Goal: Task Accomplishment & Management: Use online tool/utility

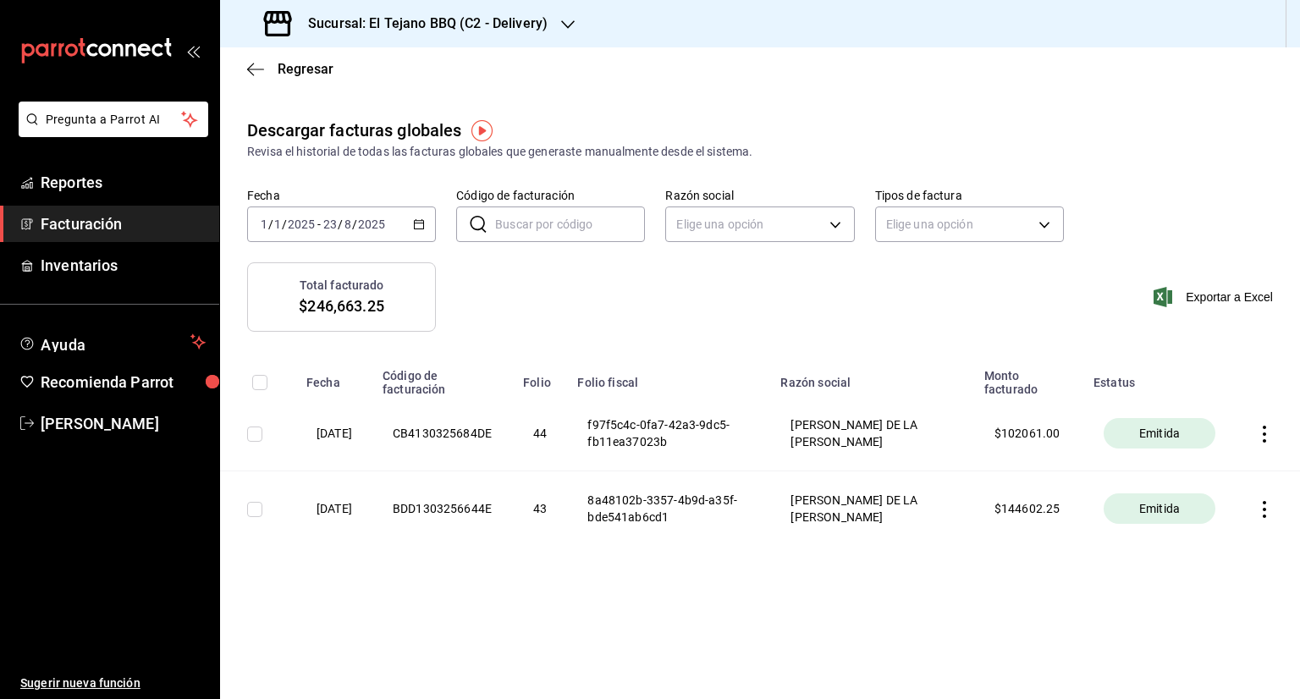
click at [68, 228] on span "Facturación" at bounding box center [123, 223] width 165 height 23
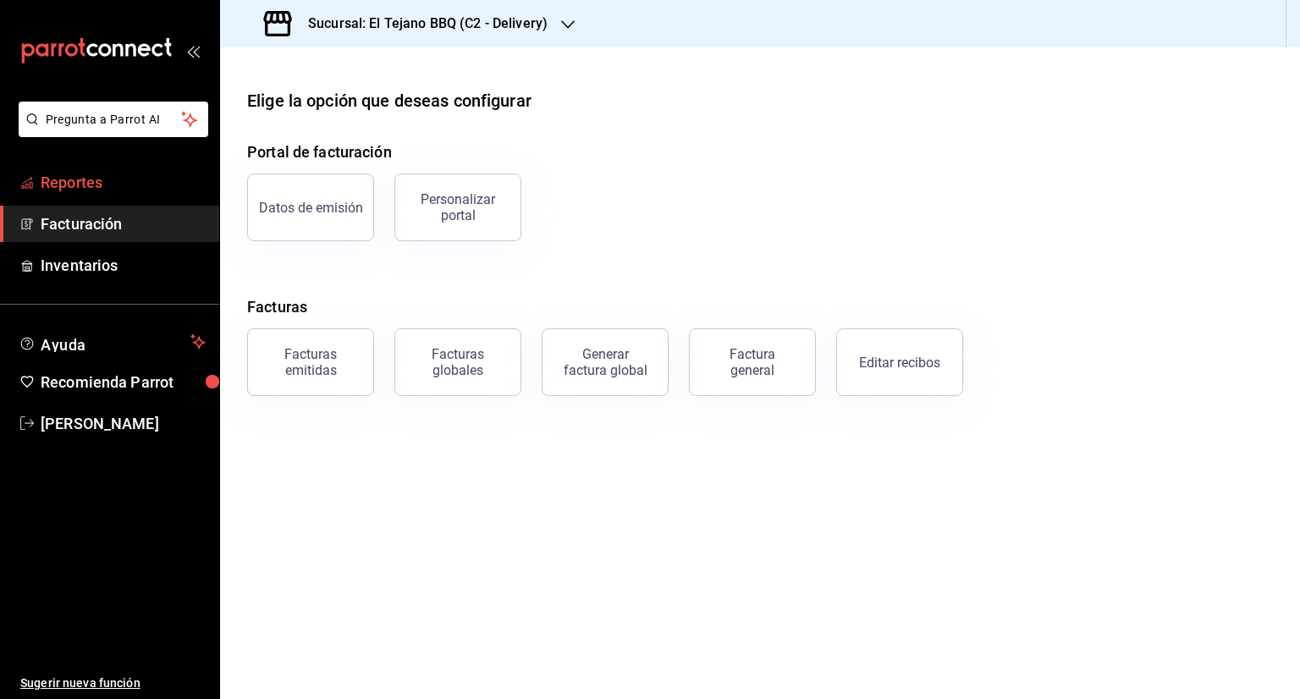
click at [102, 183] on span "Reportes" at bounding box center [123, 182] width 165 height 23
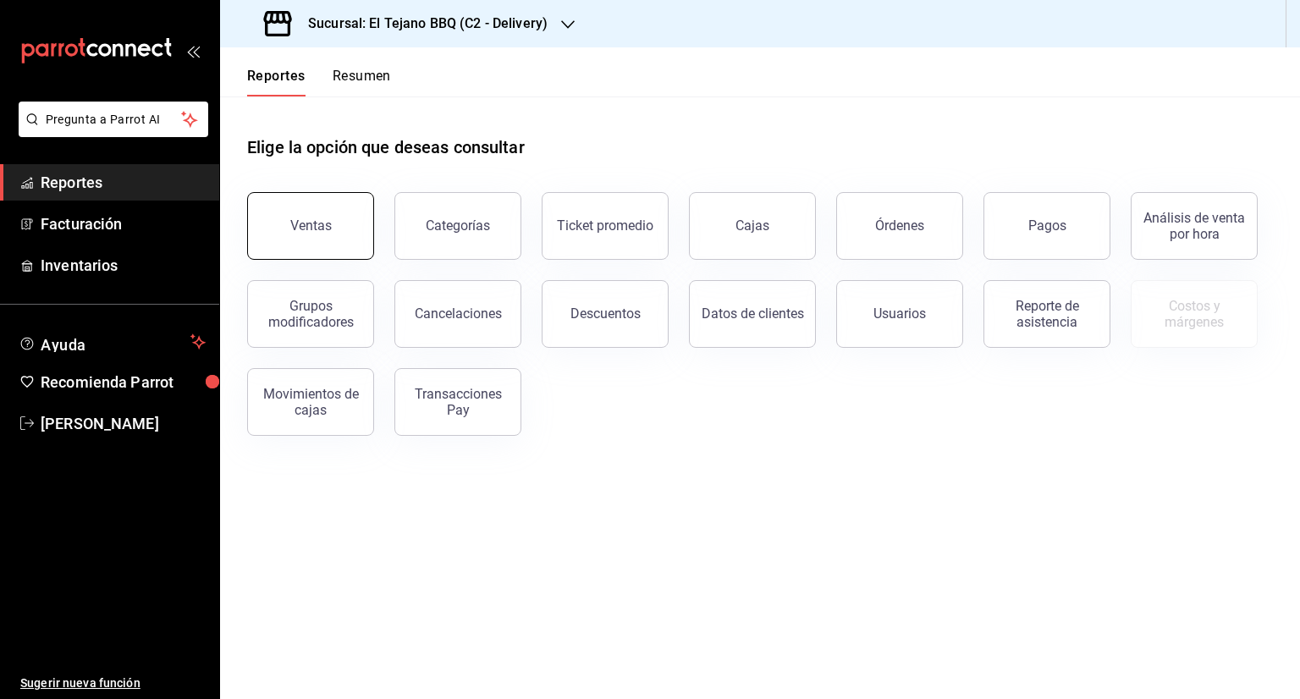
drag, startPoint x: 102, startPoint y: 183, endPoint x: 344, endPoint y: 229, distance: 246.3
click at [344, 229] on div "Pregunta a Parrot AI Reportes Facturación Inventarios Ayuda Recomienda Parrot […" at bounding box center [650, 349] width 1300 height 699
click at [924, 227] on button "Órdenes" at bounding box center [899, 226] width 127 height 68
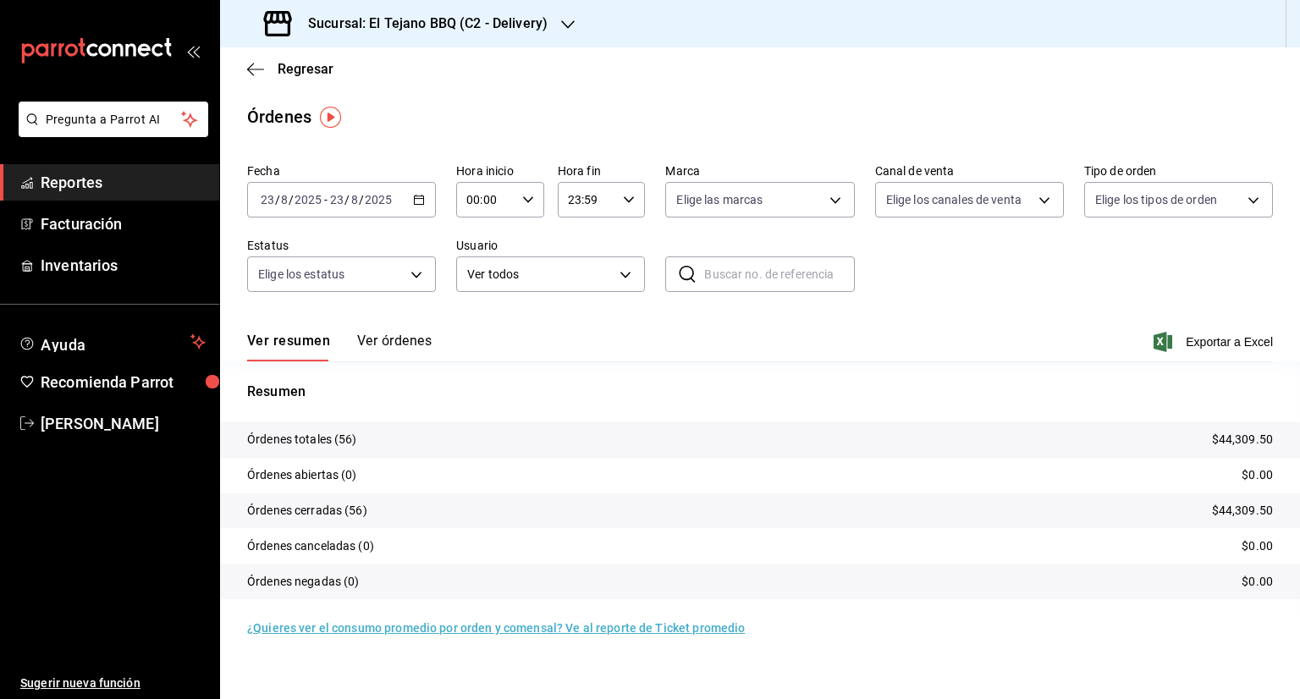
click at [416, 195] on icon "button" at bounding box center [419, 200] width 12 height 12
click at [317, 352] on li "Mes actual" at bounding box center [327, 365] width 158 height 38
click at [399, 340] on button "Ver órdenes" at bounding box center [394, 347] width 74 height 29
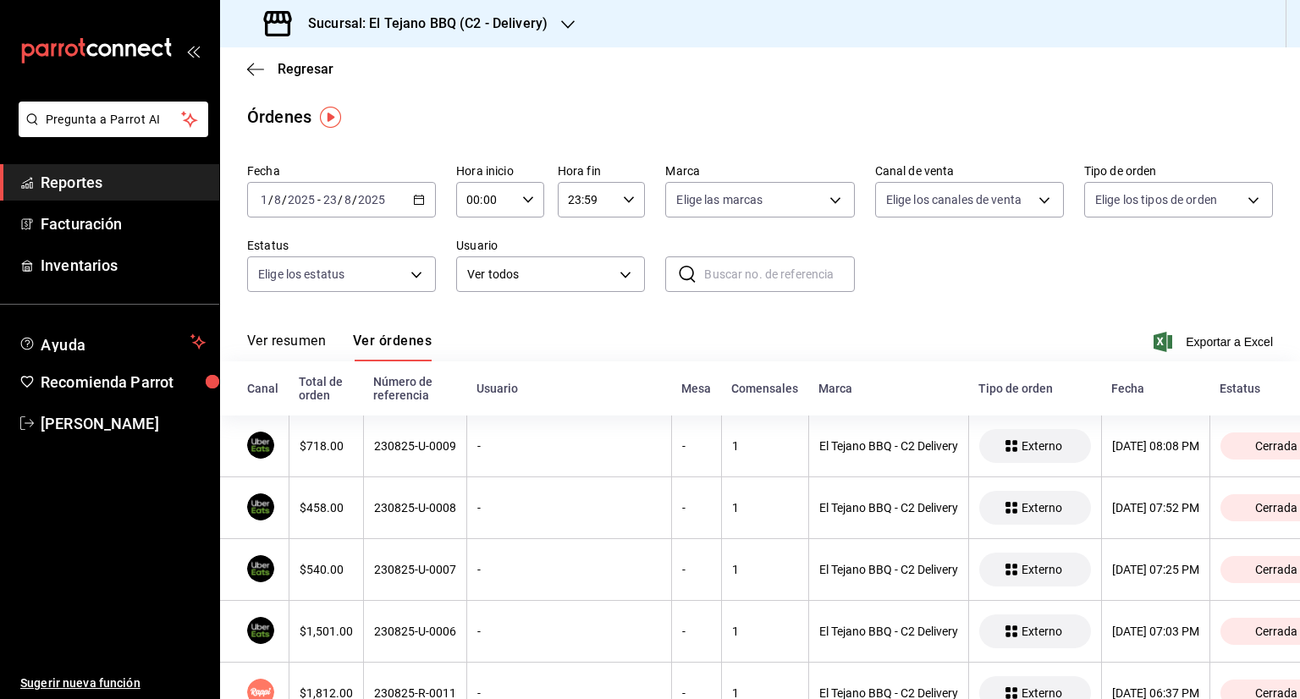
click at [383, 335] on button "Ver órdenes" at bounding box center [392, 347] width 79 height 29
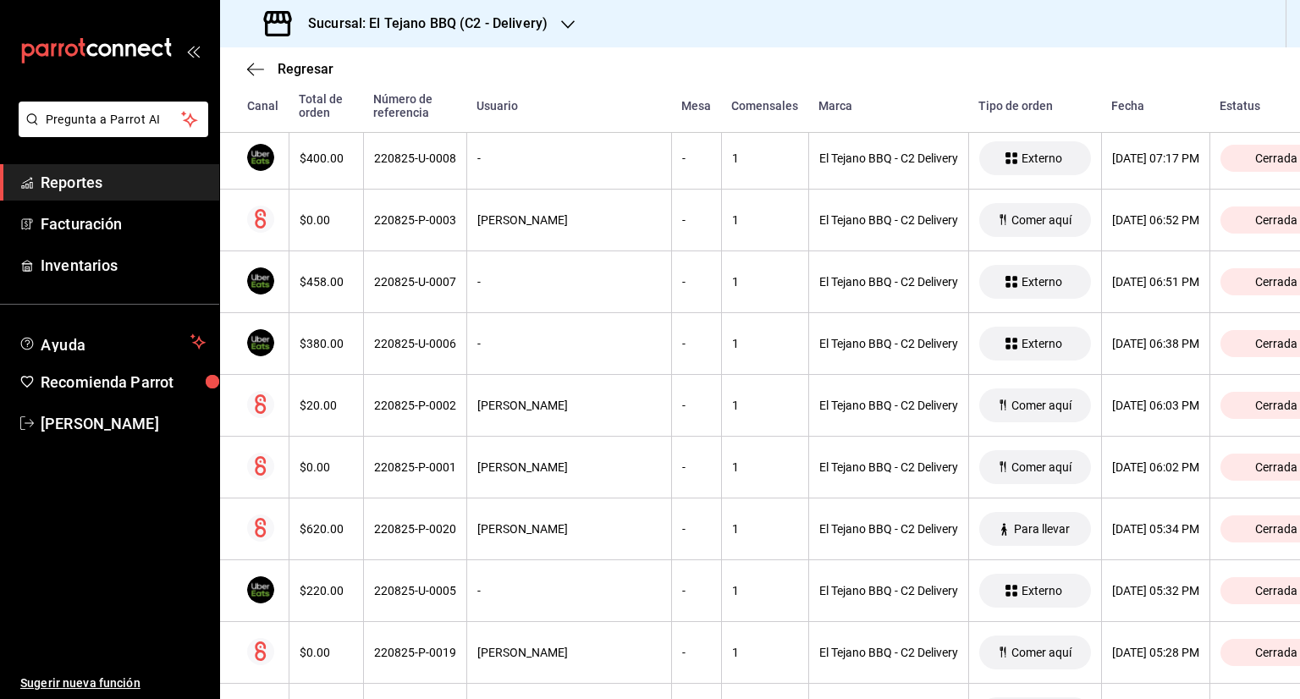
scroll to position [4438, 0]
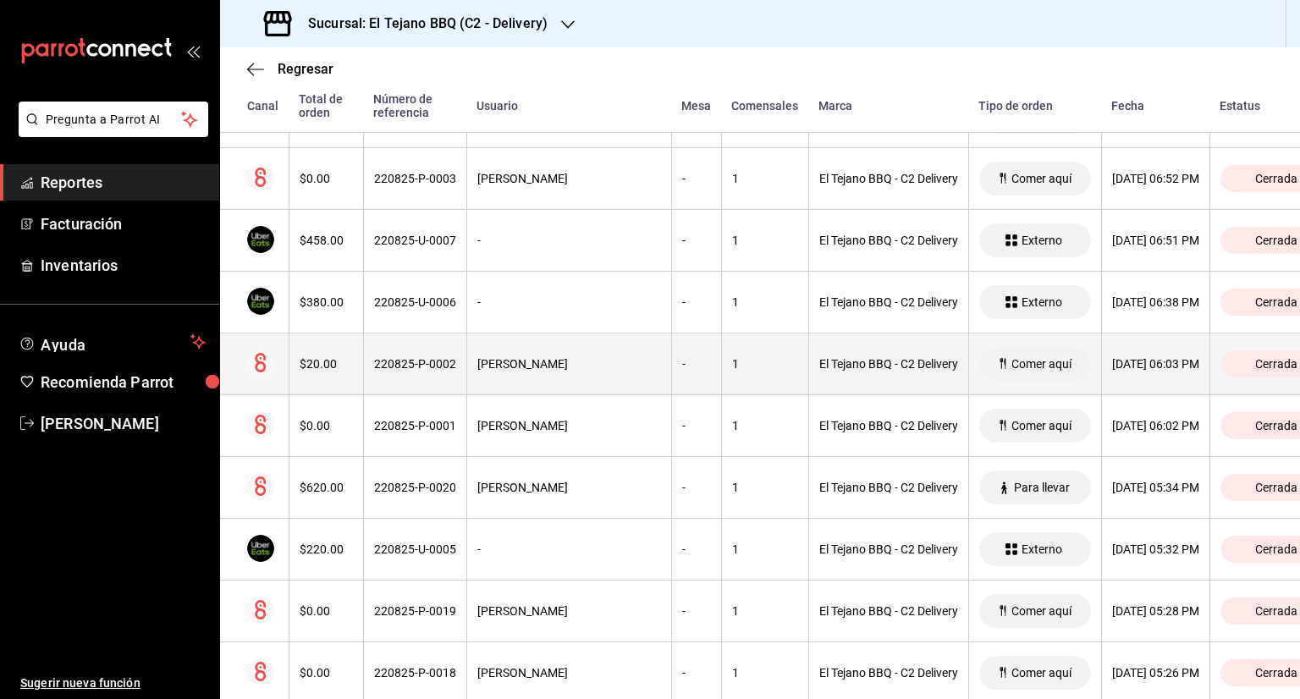
click at [545, 361] on th "[PERSON_NAME]" at bounding box center [568, 364] width 205 height 62
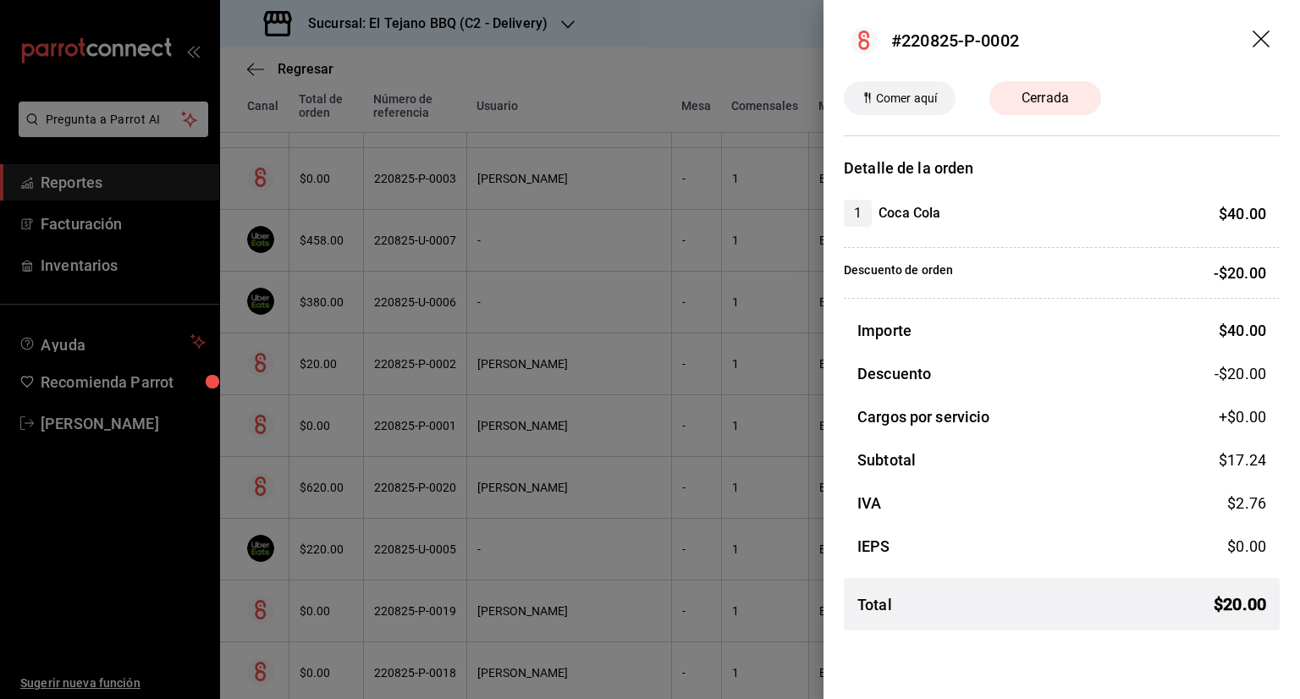
click at [1261, 35] on icon "drag" at bounding box center [1263, 40] width 20 height 20
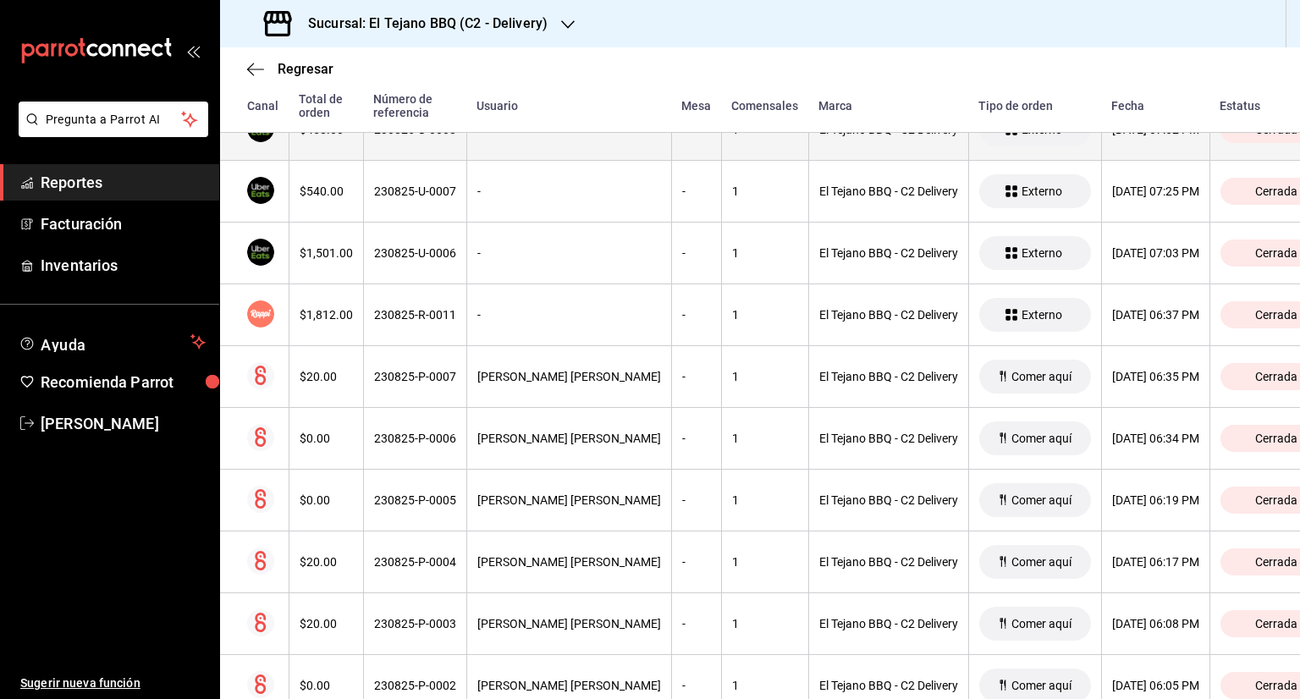
scroll to position [410, 0]
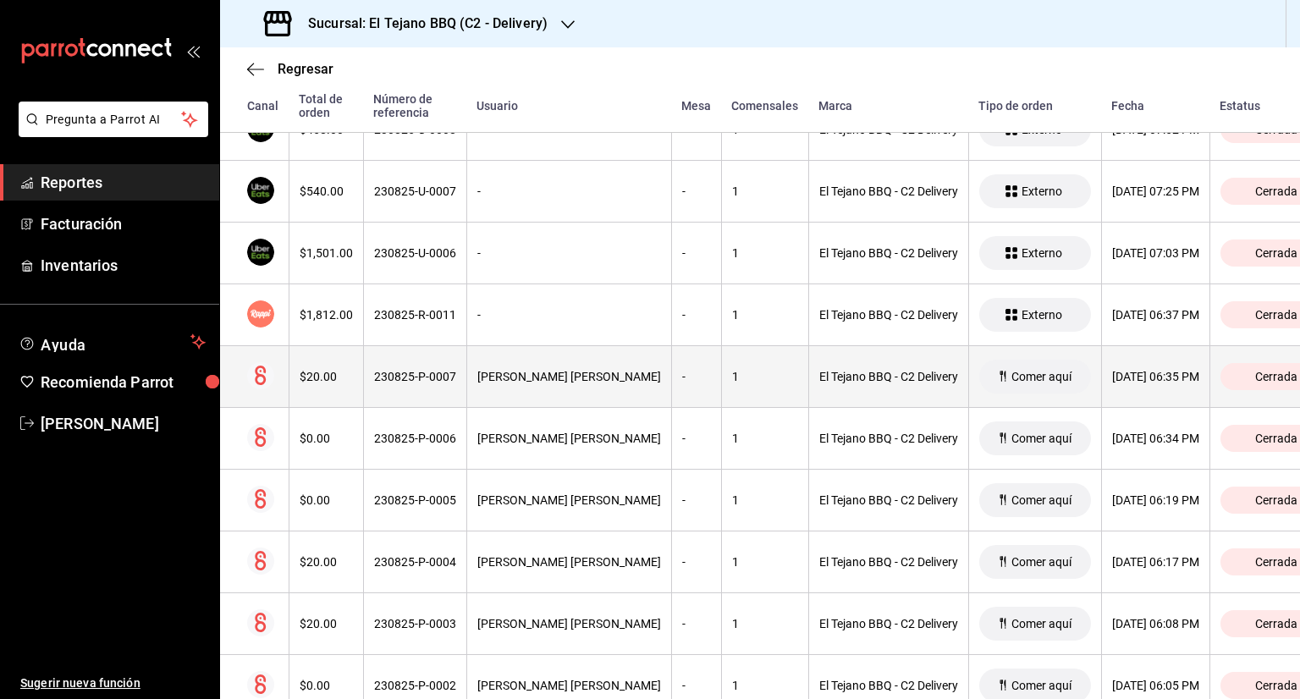
click at [518, 390] on th "[PERSON_NAME] [PERSON_NAME]" at bounding box center [568, 377] width 205 height 62
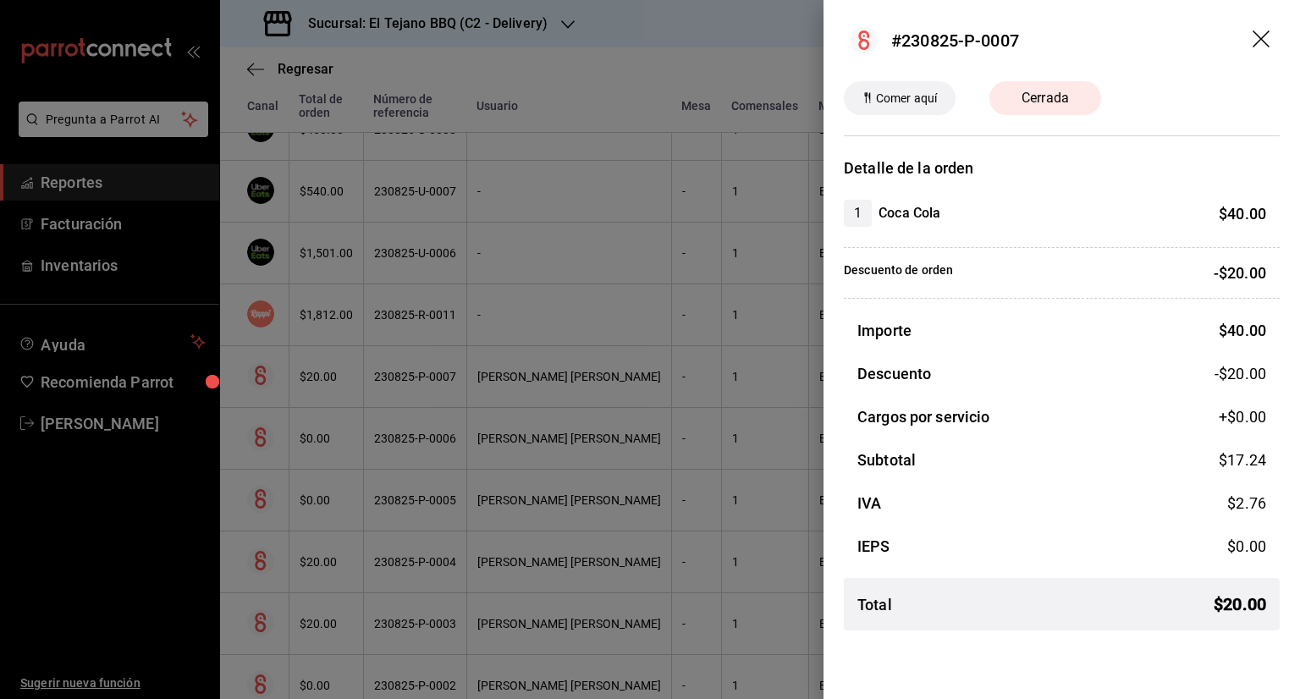
click at [1265, 38] on icon "drag" at bounding box center [1263, 40] width 20 height 20
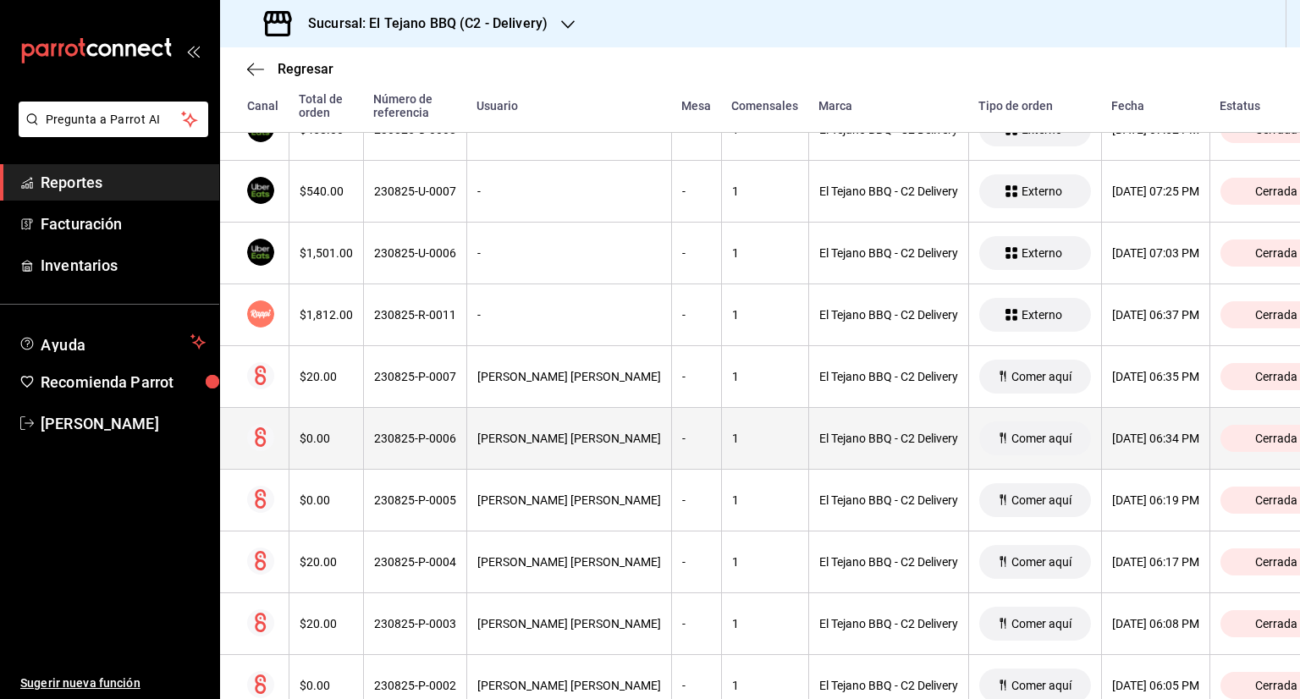
click at [573, 432] on div "[PERSON_NAME] [PERSON_NAME]" at bounding box center [569, 439] width 184 height 14
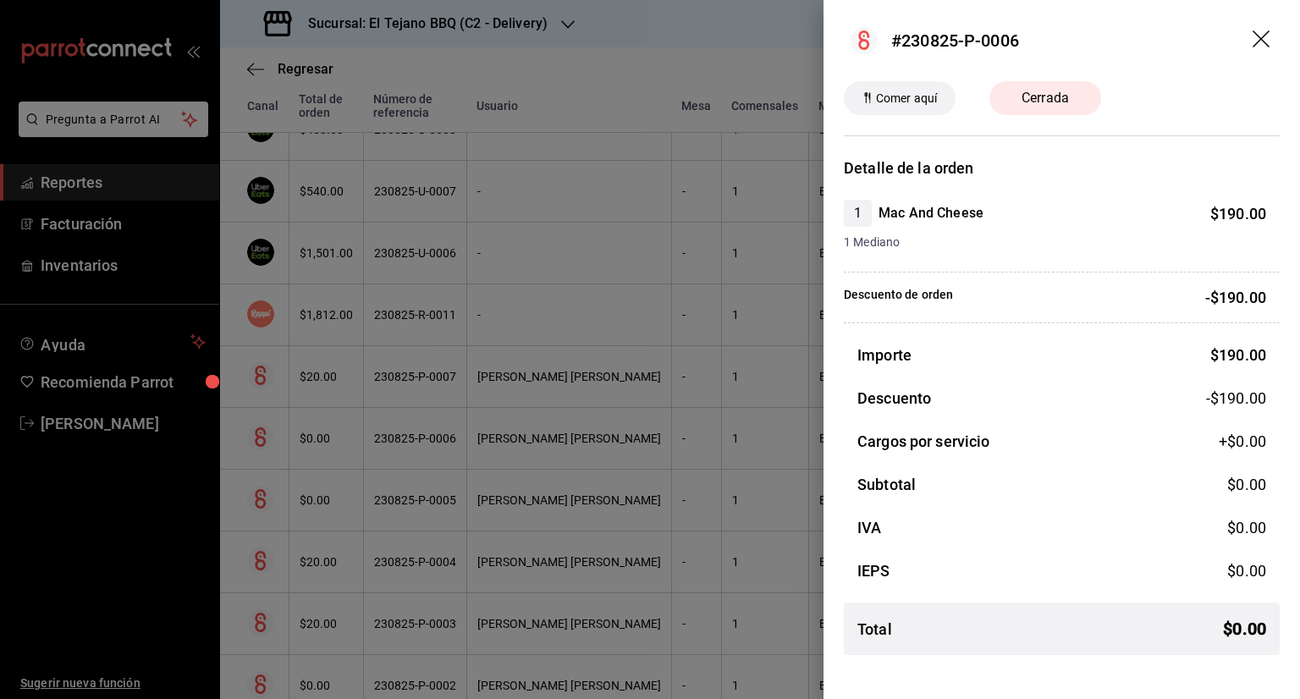
click at [1256, 45] on icon "drag" at bounding box center [1263, 40] width 20 height 20
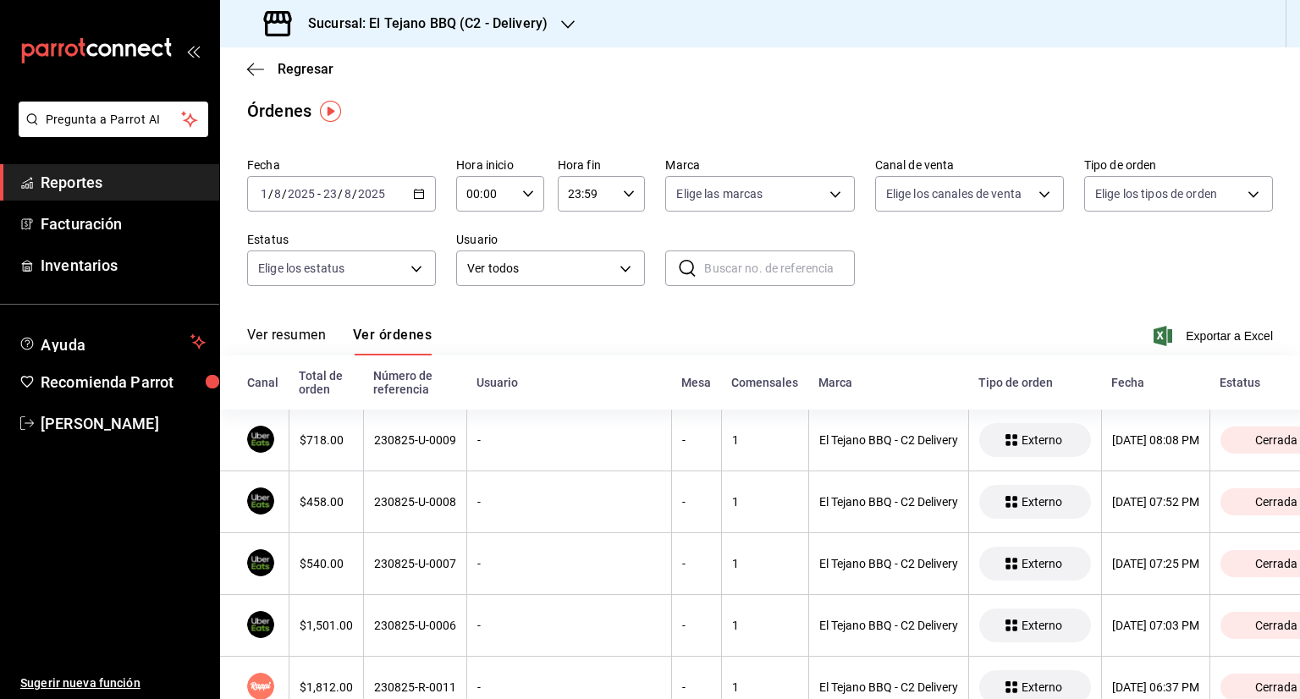
scroll to position [0, 0]
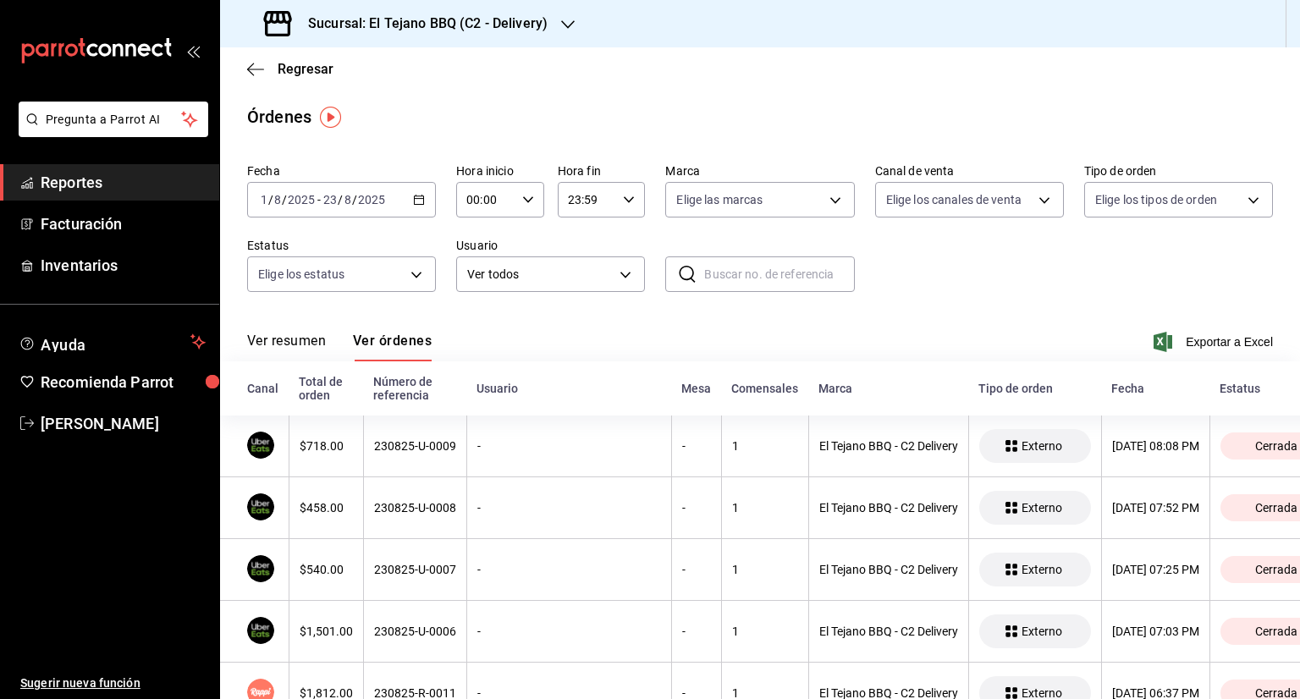
click at [570, 328] on div "Ver resumen Ver órdenes Exportar a Excel" at bounding box center [760, 336] width 1026 height 49
click at [410, 198] on div "[DATE] [DATE] - [DATE] [DATE]" at bounding box center [341, 200] width 189 height 36
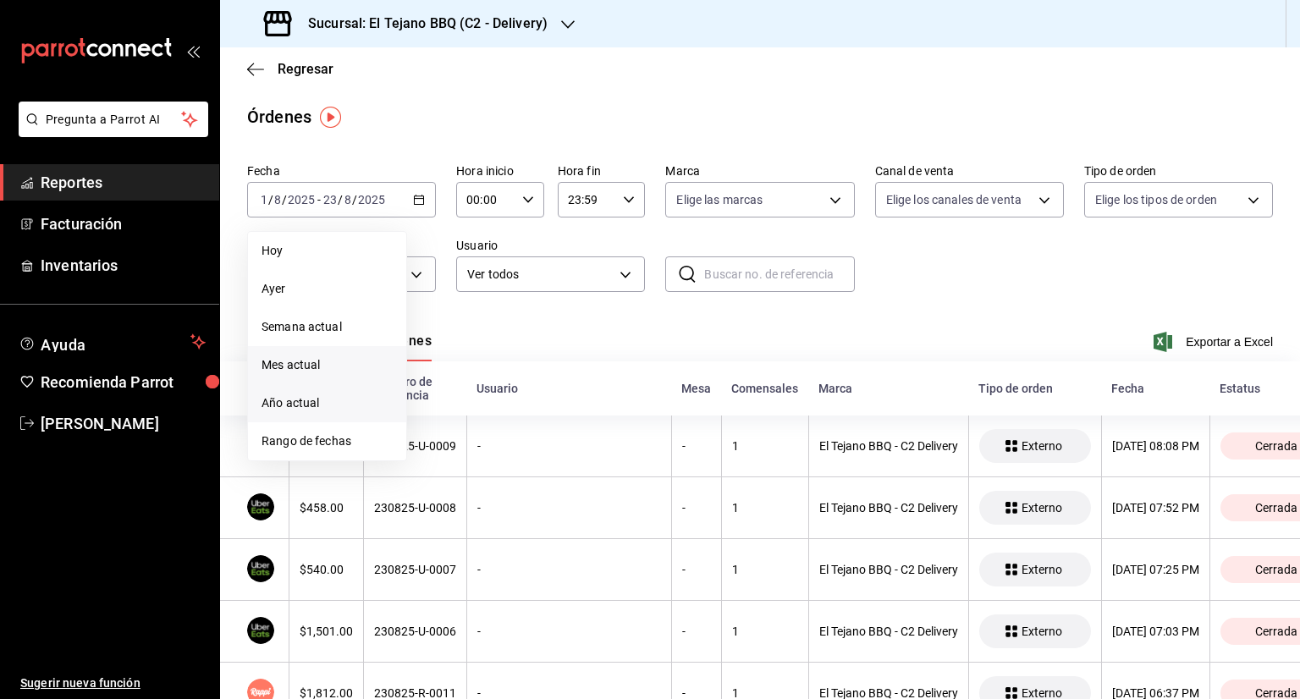
click at [342, 401] on span "Año actual" at bounding box center [327, 403] width 131 height 18
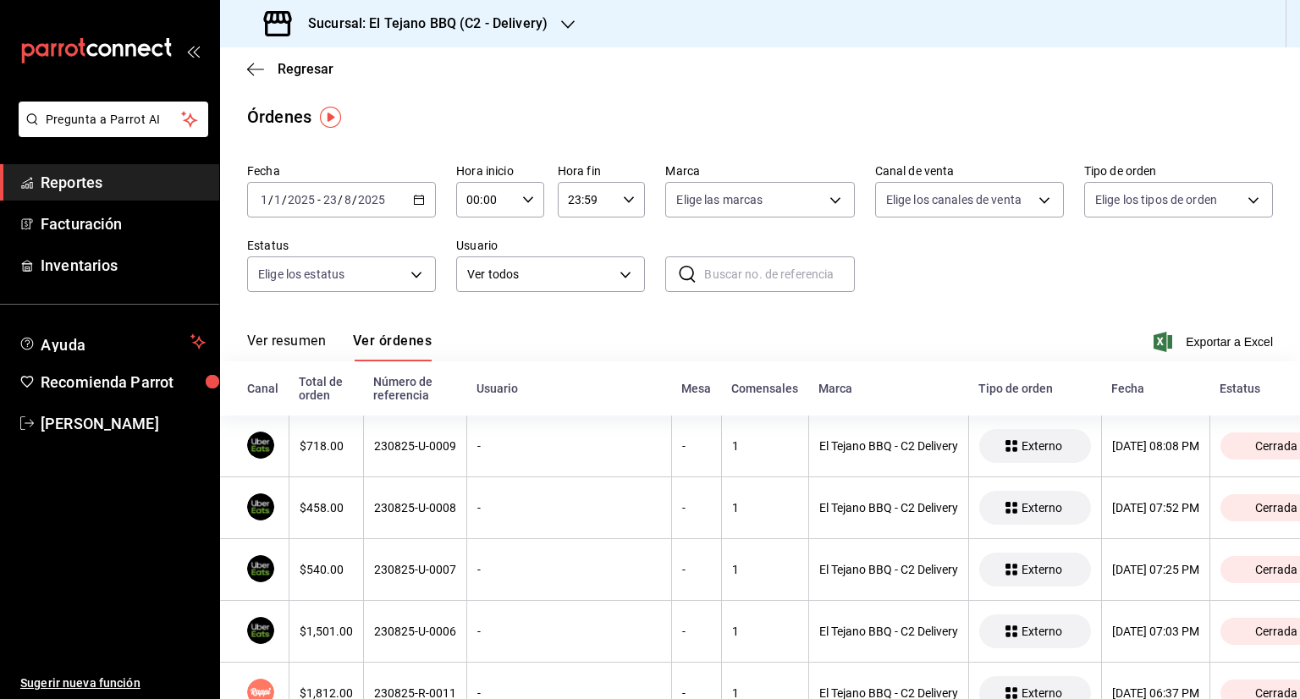
click at [333, 118] on img "button" at bounding box center [330, 117] width 21 height 21
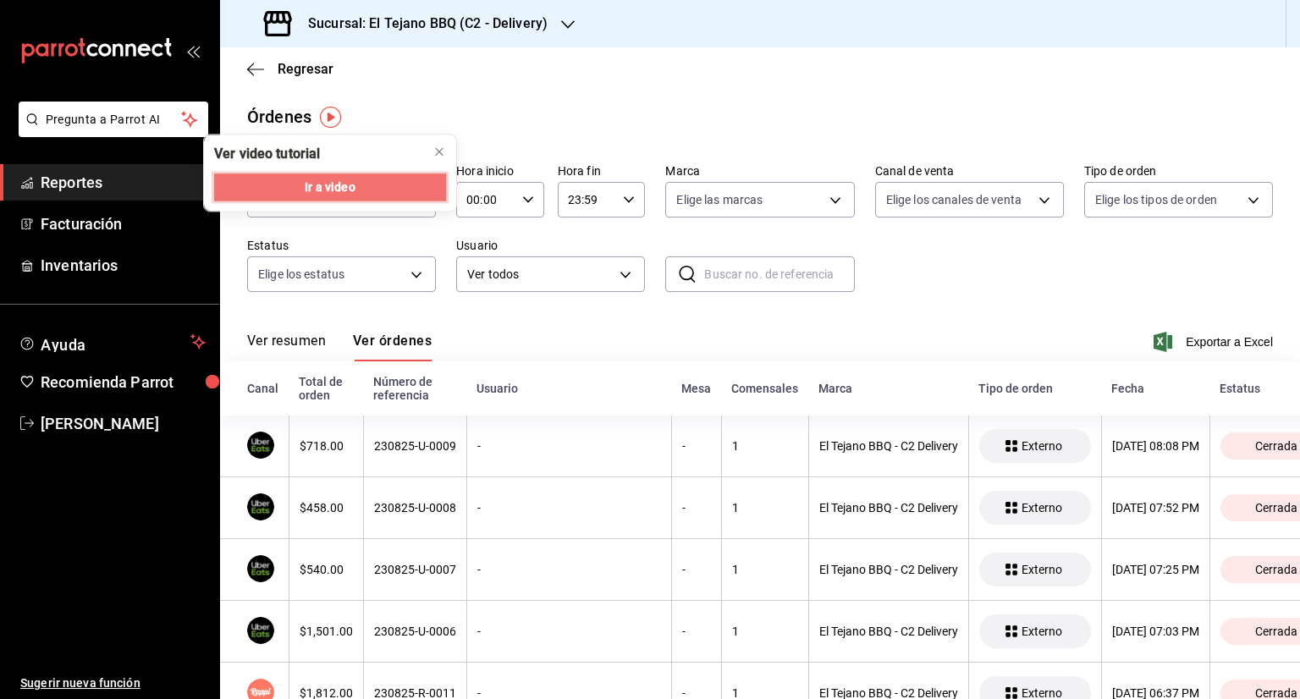
click at [352, 181] on span "Ir a video" at bounding box center [330, 188] width 50 height 18
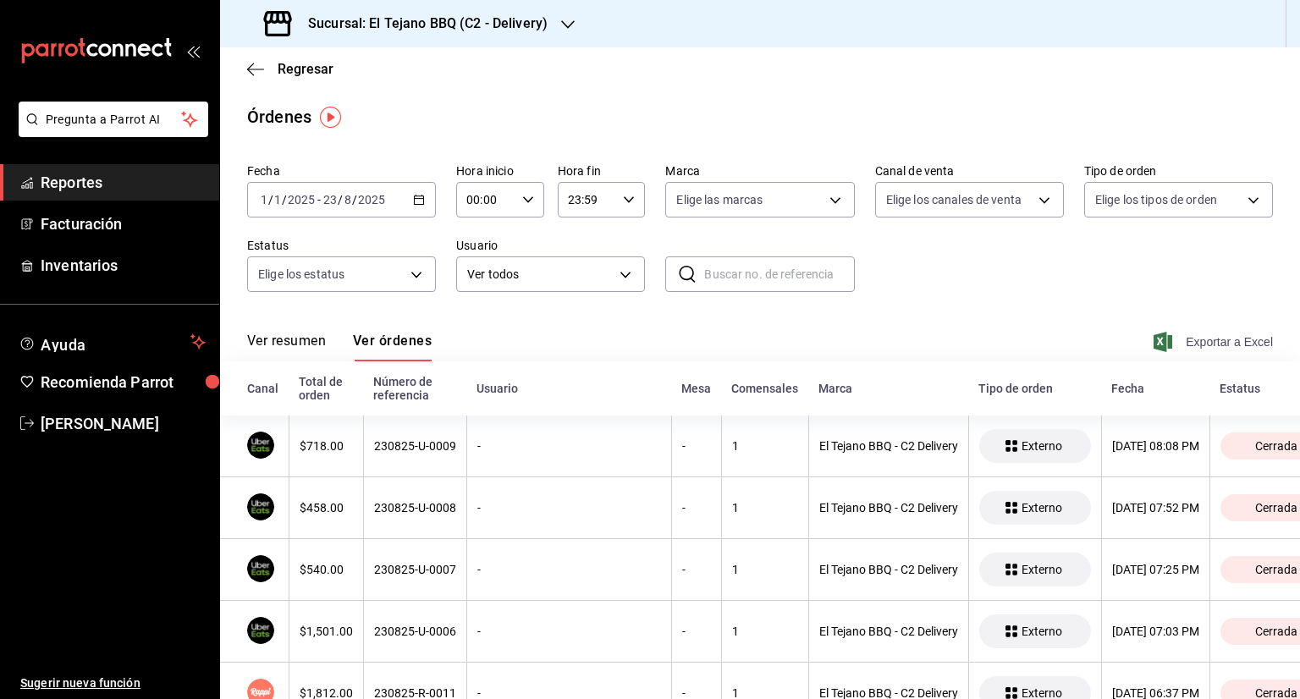
click at [1191, 344] on span "Exportar a Excel" at bounding box center [1215, 342] width 116 height 20
click at [407, 197] on div "[DATE] [DATE] - [DATE] [DATE]" at bounding box center [341, 200] width 189 height 36
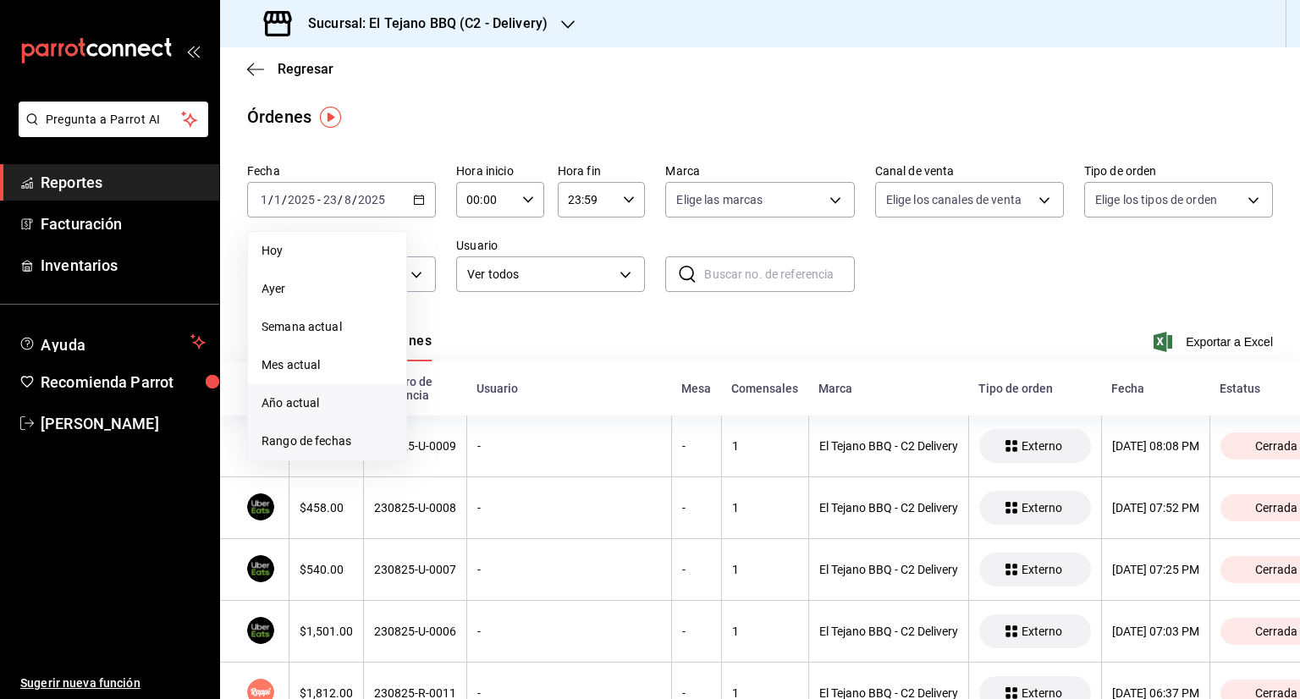
click at [344, 444] on span "Rango de fechas" at bounding box center [327, 441] width 131 height 18
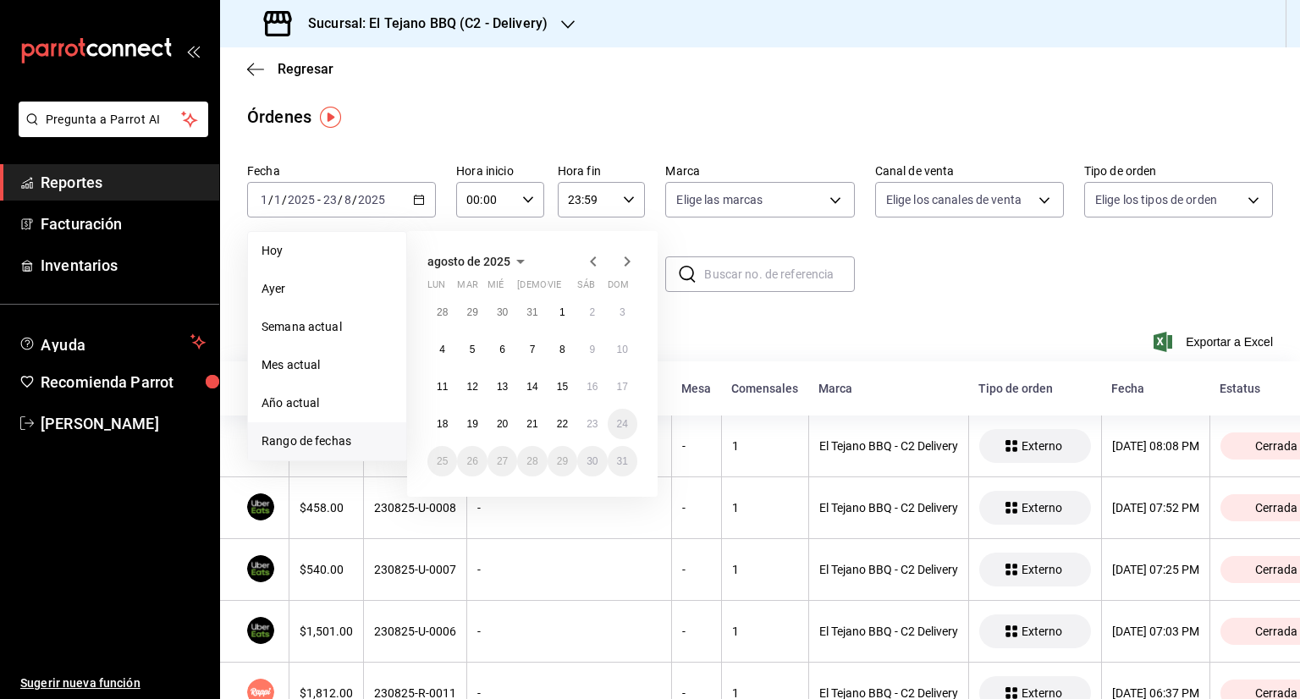
click at [587, 260] on icon "button" at bounding box center [593, 261] width 20 height 20
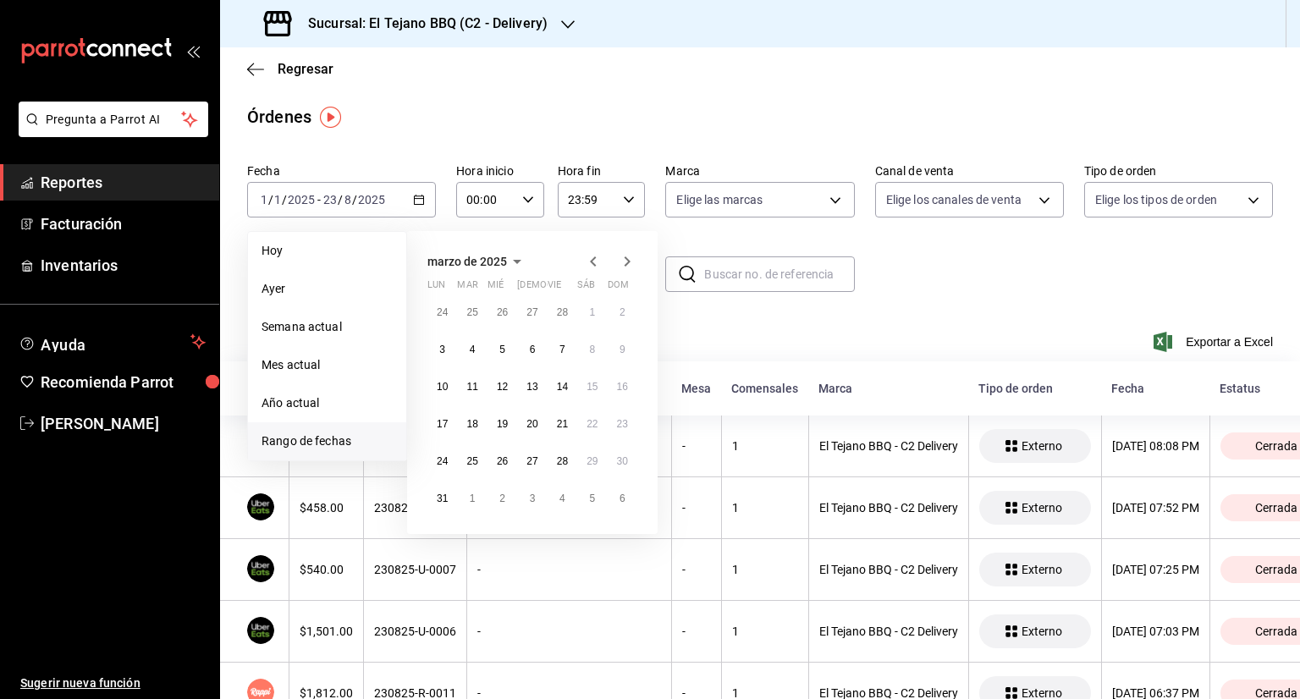
click at [587, 260] on icon "button" at bounding box center [593, 261] width 20 height 20
click at [629, 258] on icon "button" at bounding box center [627, 261] width 20 height 20
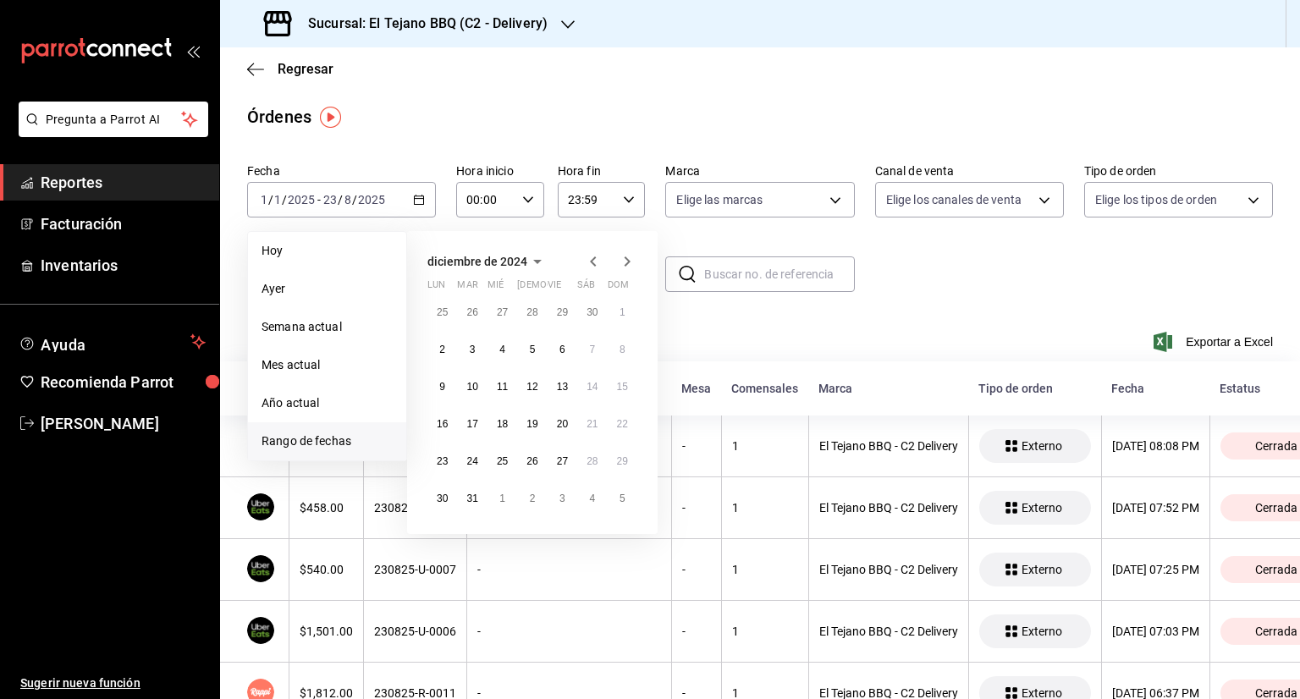
click at [629, 258] on icon "button" at bounding box center [627, 261] width 20 height 20
click at [592, 259] on icon "button" at bounding box center [593, 261] width 6 height 10
click at [504, 311] on abbr "1" at bounding box center [502, 312] width 6 height 12
click at [562, 455] on abbr "31" at bounding box center [562, 461] width 11 height 12
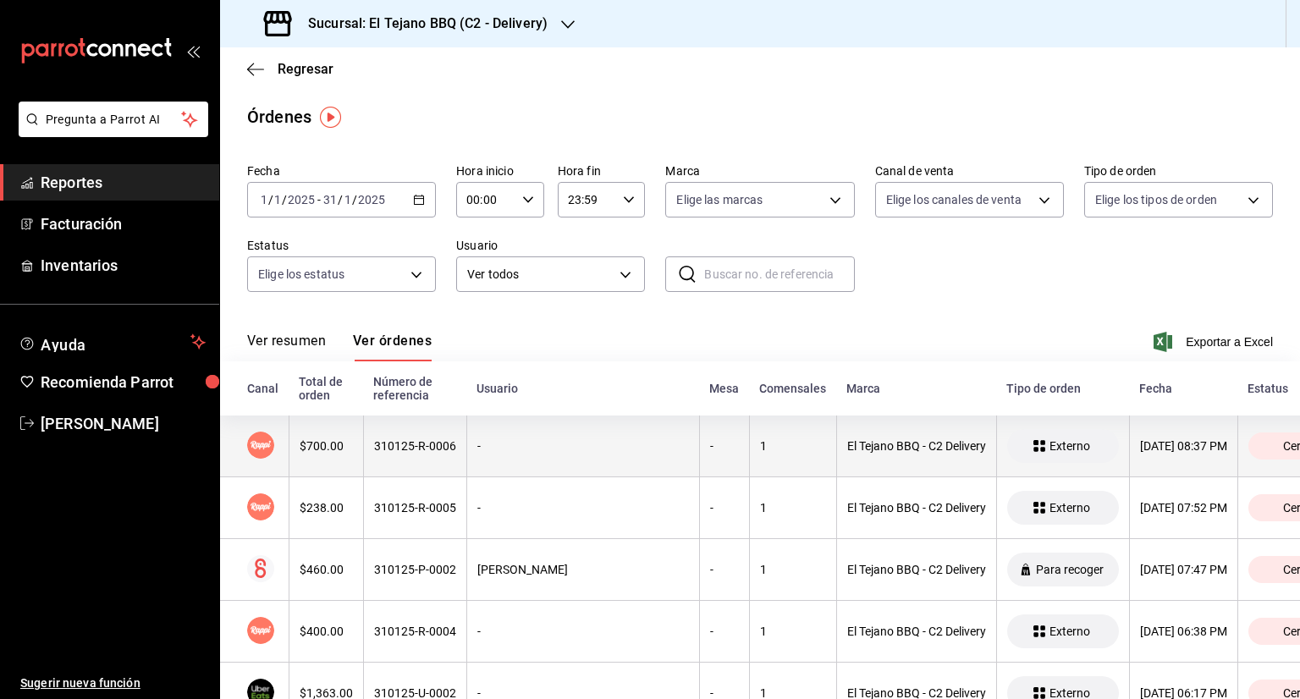
click at [308, 451] on div "$700.00" at bounding box center [326, 446] width 53 height 14
click at [314, 451] on div "$700.00" at bounding box center [326, 446] width 53 height 14
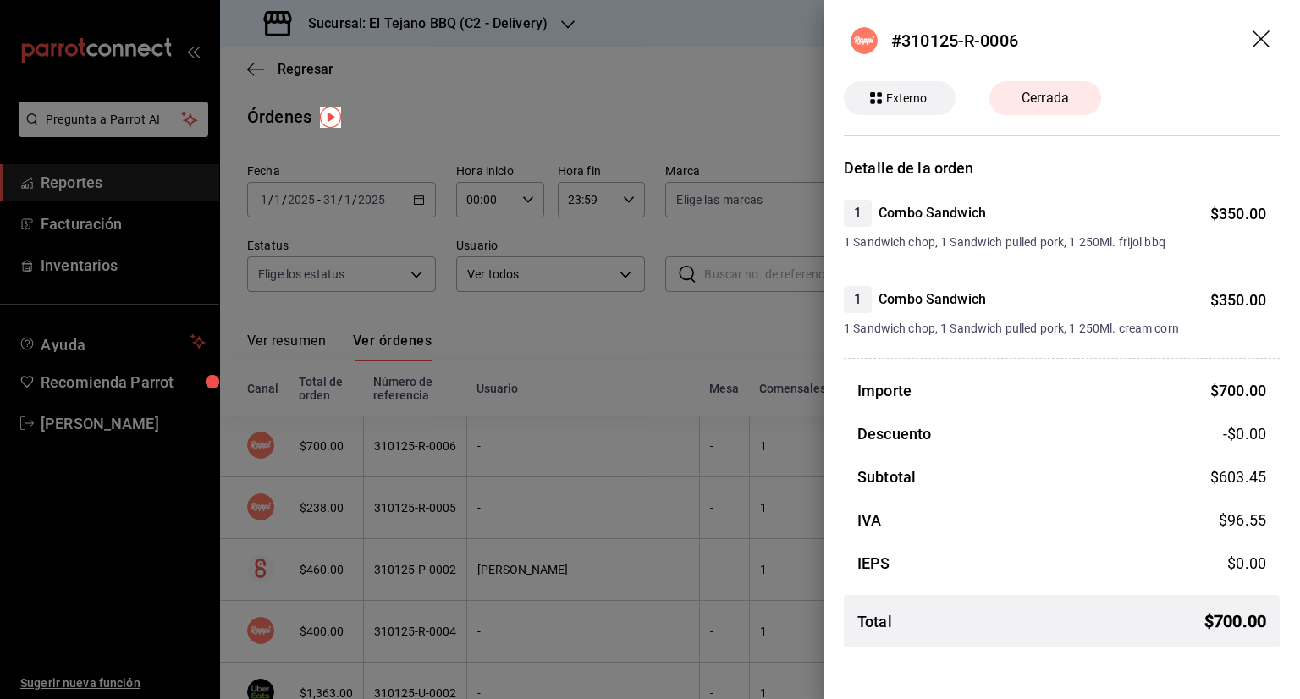
click at [692, 333] on div at bounding box center [650, 349] width 1300 height 699
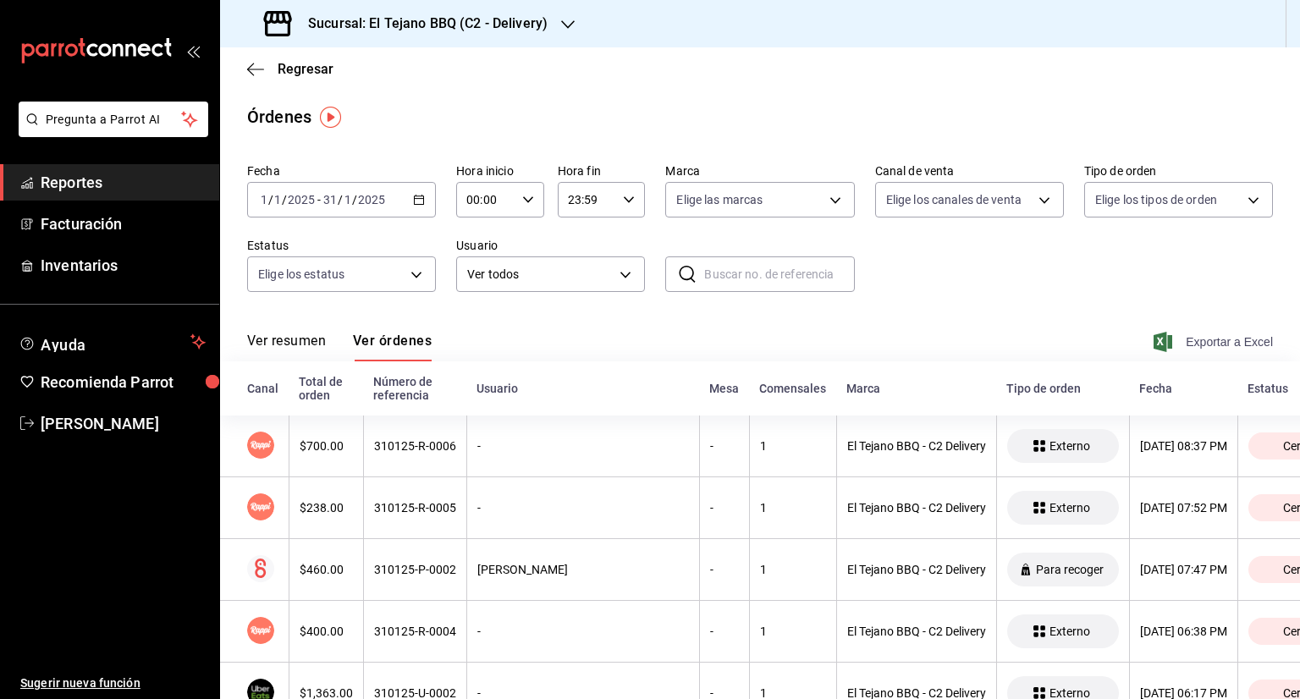
click at [1197, 342] on span "Exportar a Excel" at bounding box center [1215, 342] width 116 height 20
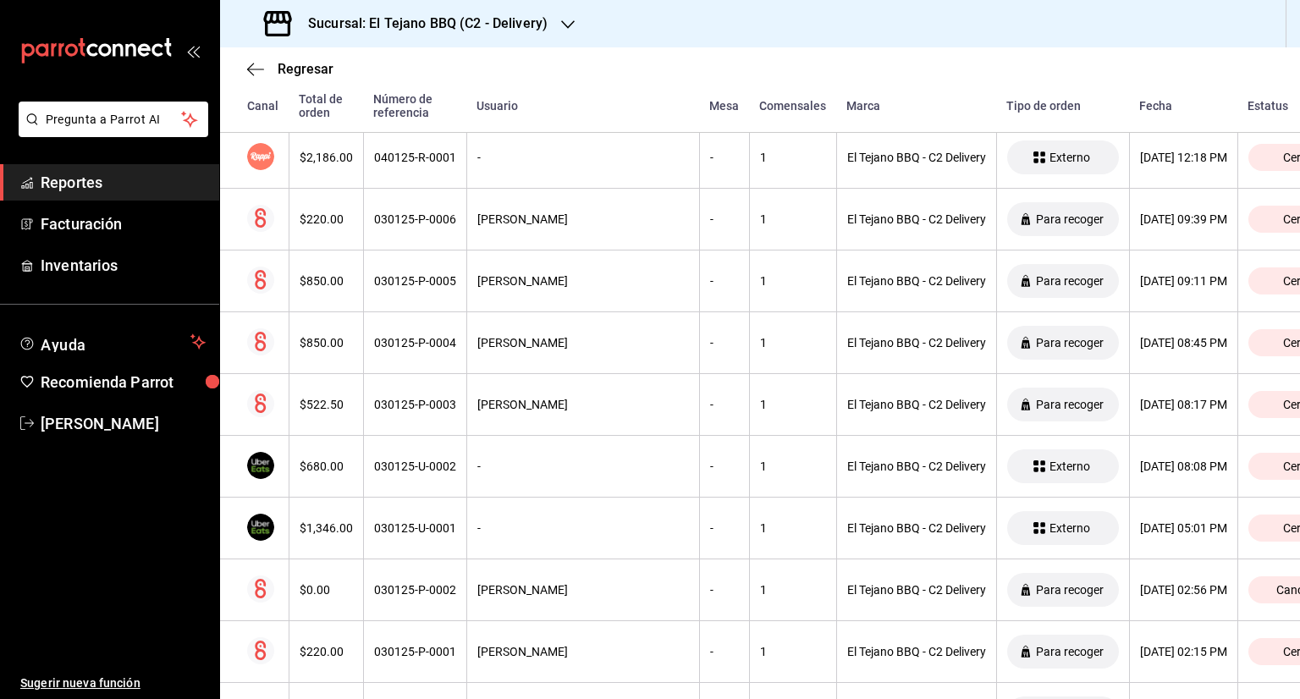
scroll to position [30479, 0]
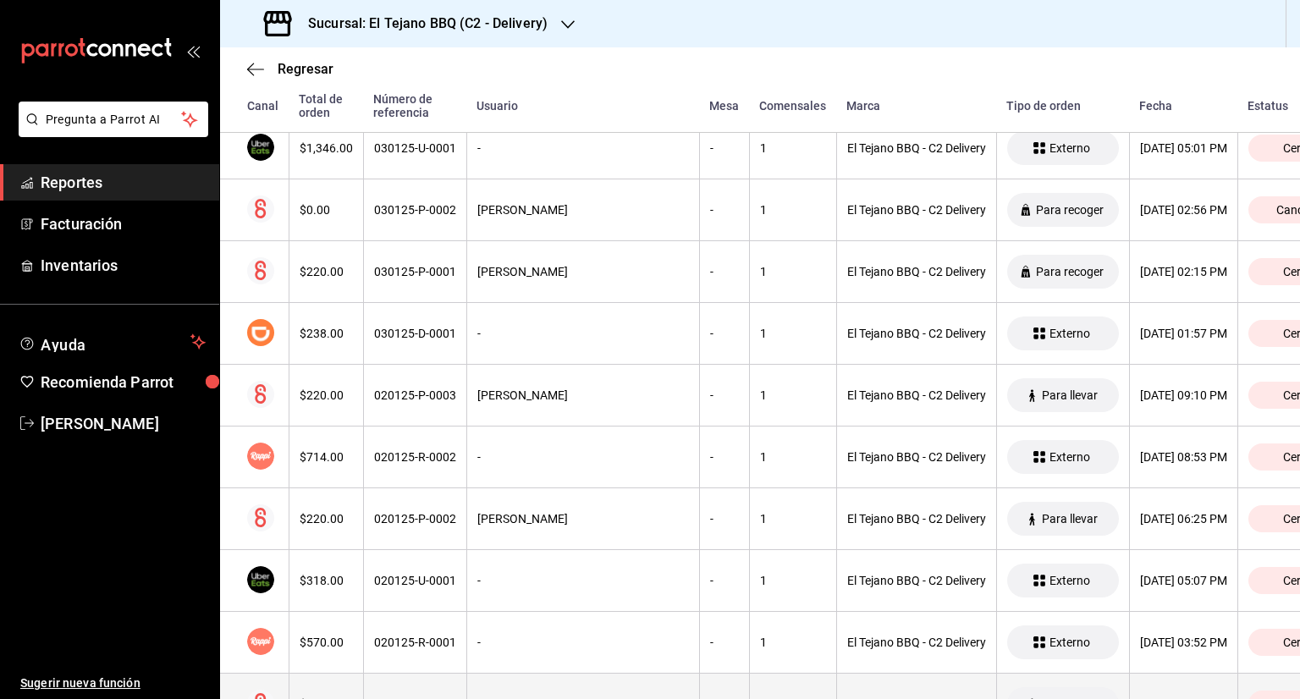
click at [548, 697] on div "[PERSON_NAME]" at bounding box center [583, 704] width 212 height 14
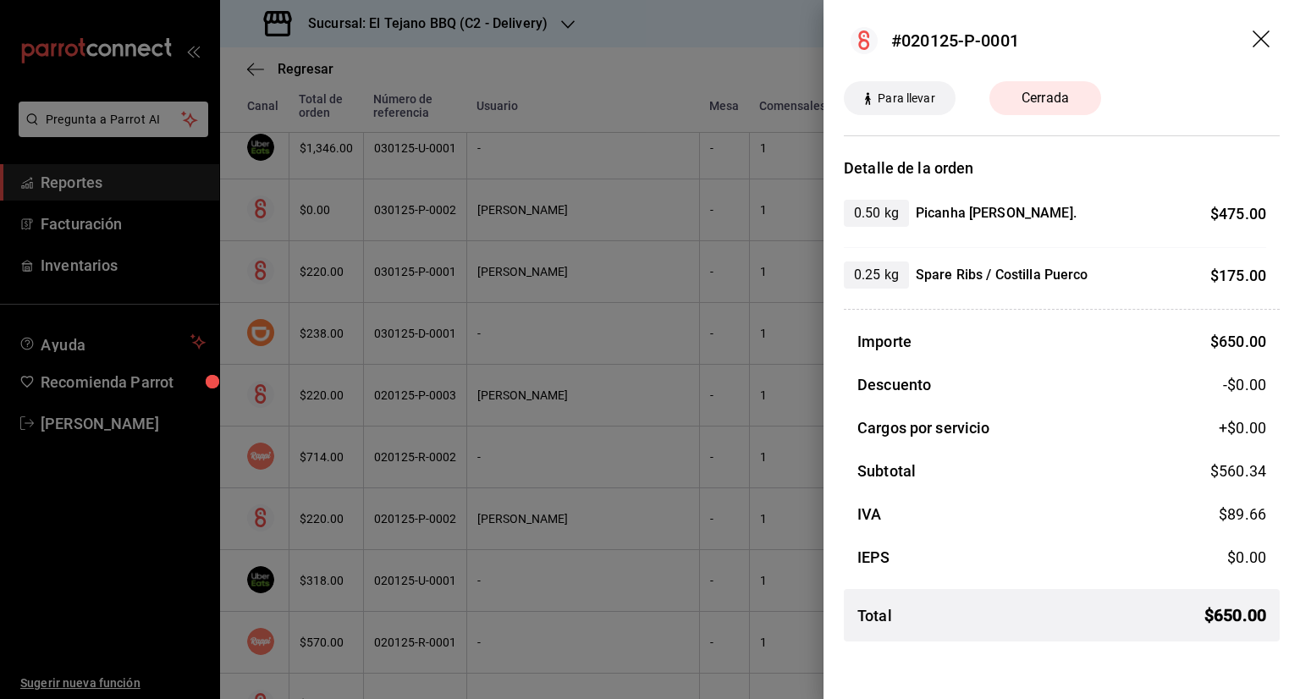
click at [1268, 49] on icon "drag" at bounding box center [1263, 40] width 20 height 20
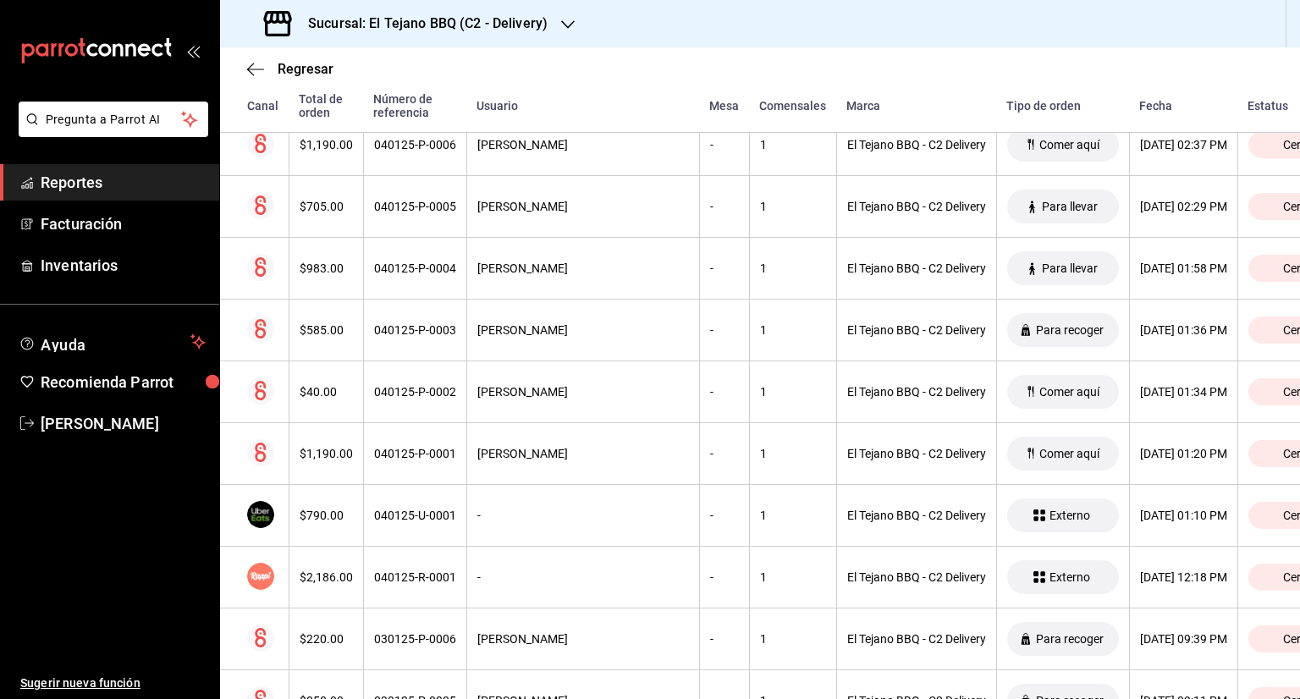
scroll to position [29679, 0]
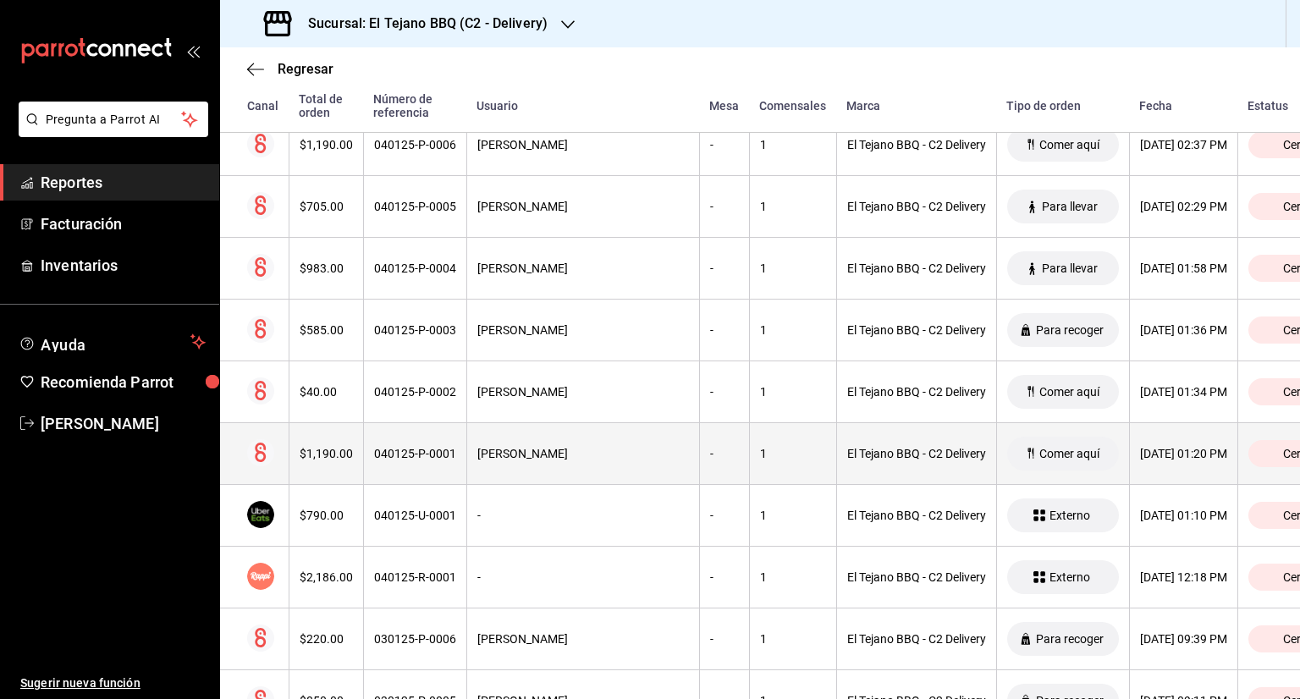
click at [544, 447] on div "[PERSON_NAME]" at bounding box center [583, 454] width 212 height 14
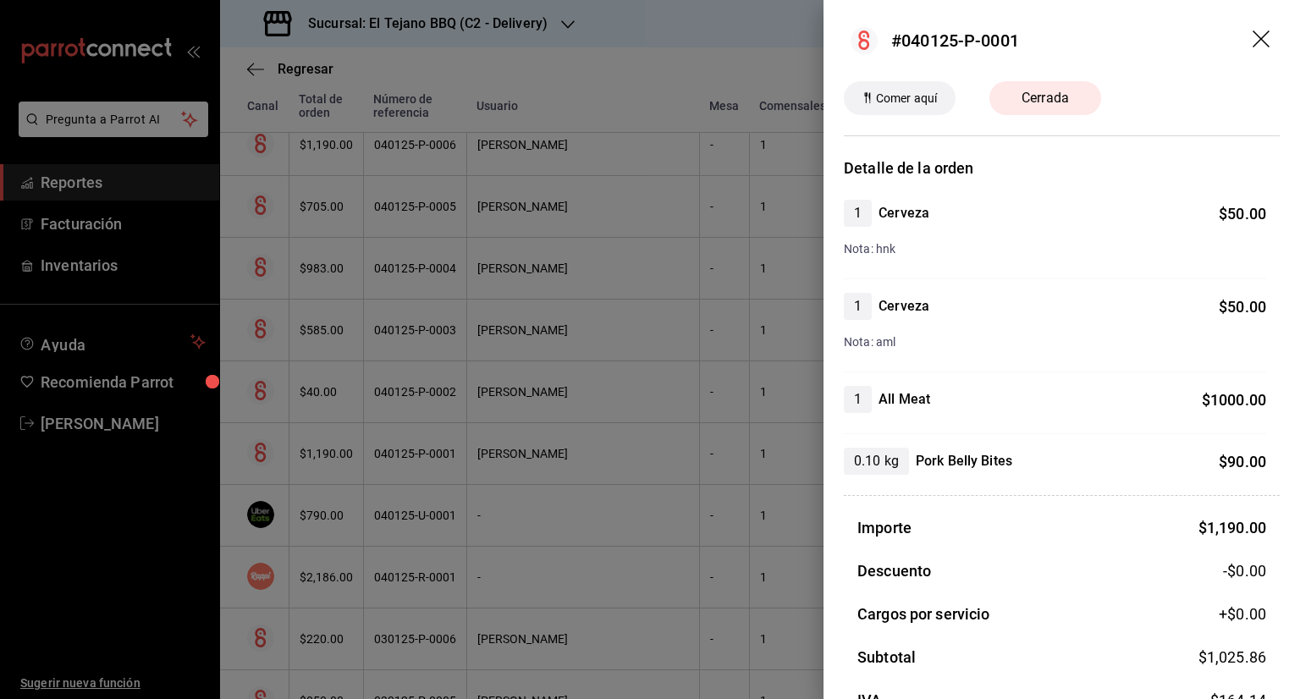
click at [520, 423] on div at bounding box center [650, 349] width 1300 height 699
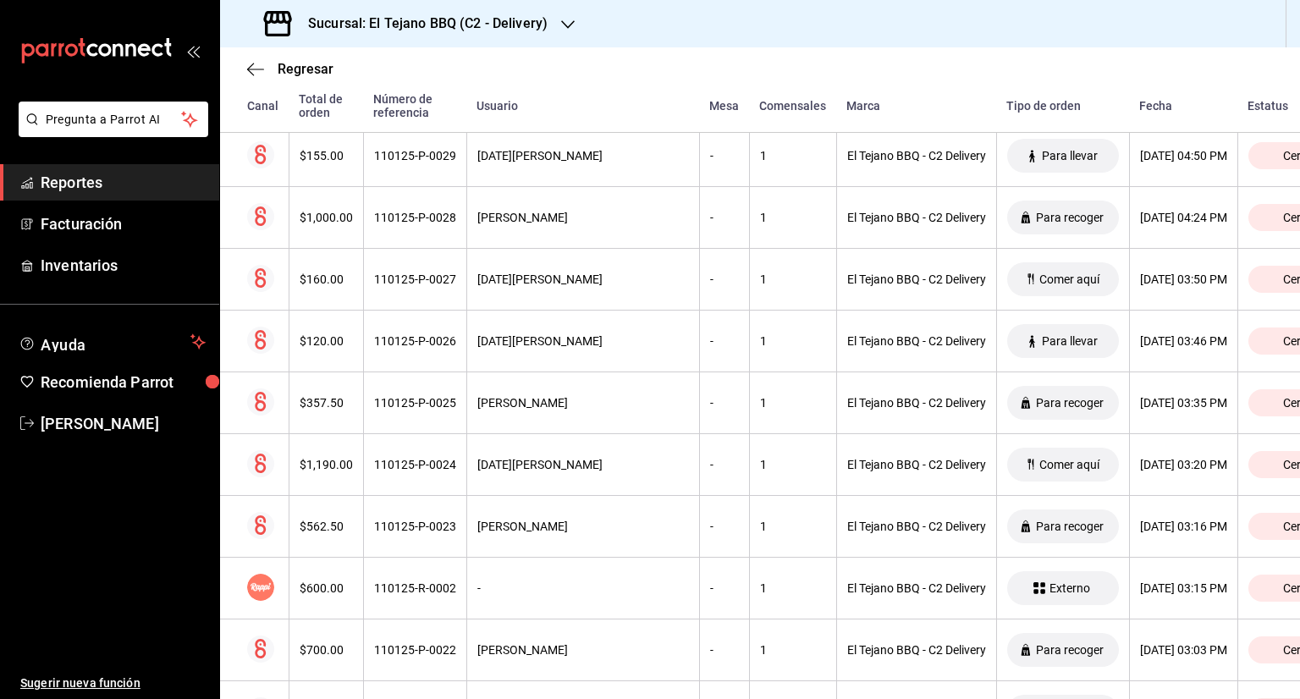
scroll to position [22070, 0]
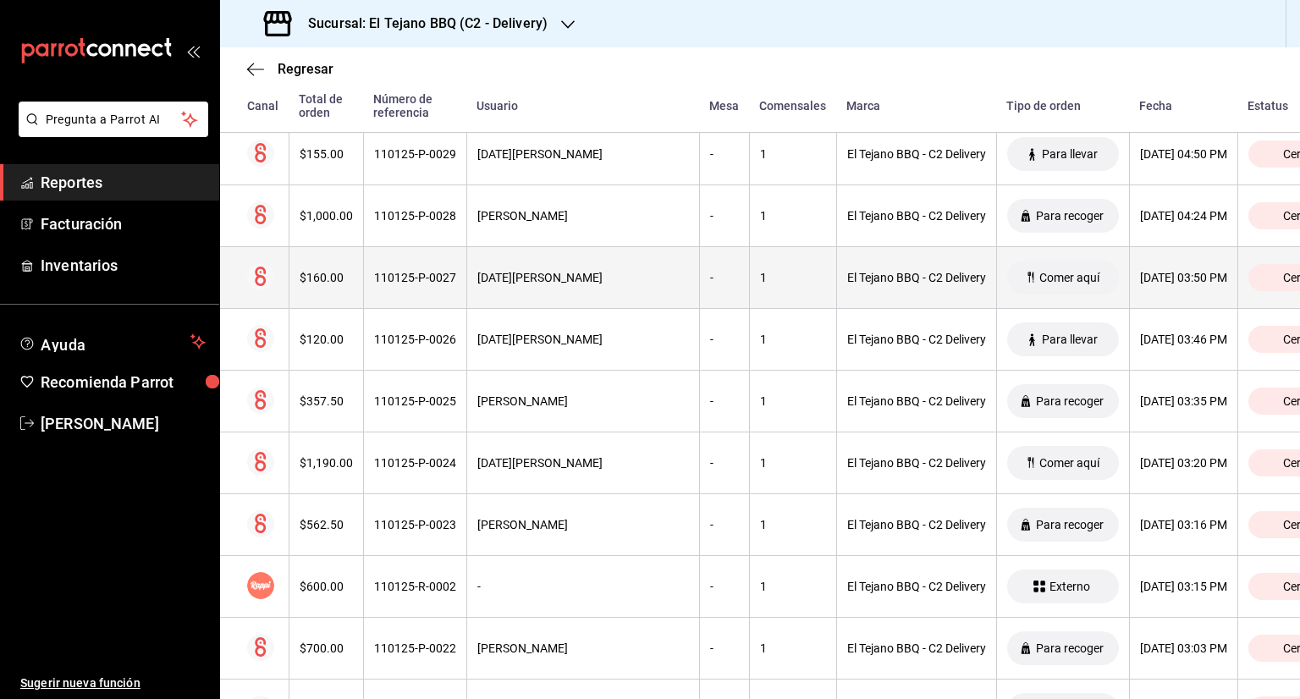
click at [557, 247] on th "[DATE][PERSON_NAME]" at bounding box center [582, 278] width 233 height 62
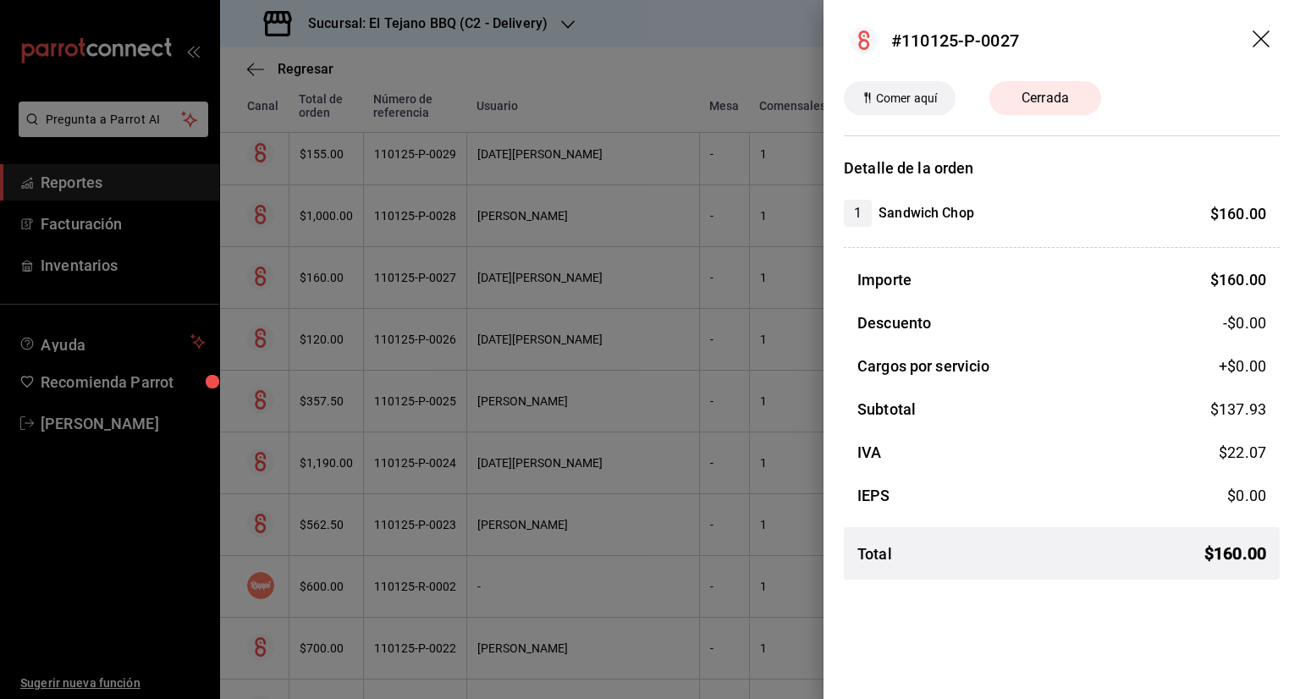
click at [1260, 40] on icon "drag" at bounding box center [1261, 38] width 17 height 17
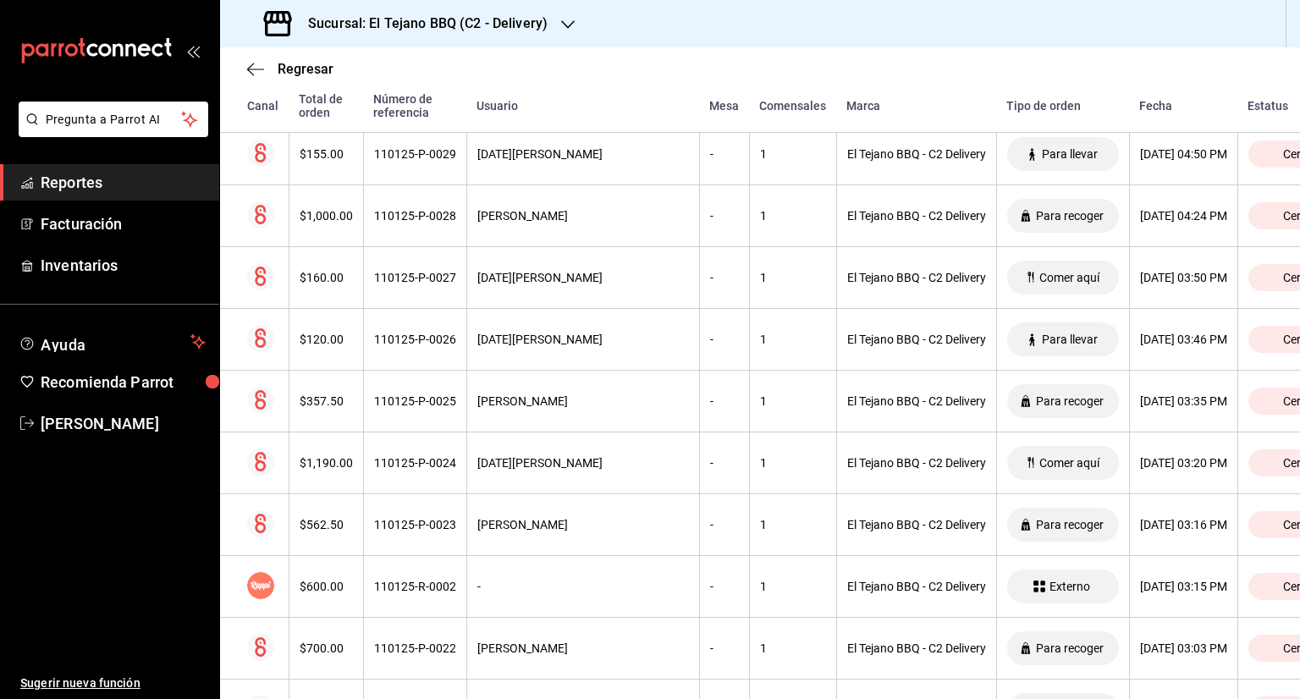
click at [641, 44] on div "Sucursal: El Tejano BBQ (C2 - Delivery)" at bounding box center [760, 23] width 1080 height 47
click at [556, 30] on div "Sucursal: El Tejano BBQ (C2 - Delivery)" at bounding box center [408, 23] width 348 height 47
click at [395, 106] on div "El Tejano BBQ (C1 - Comedor)" at bounding box center [347, 111] width 227 height 18
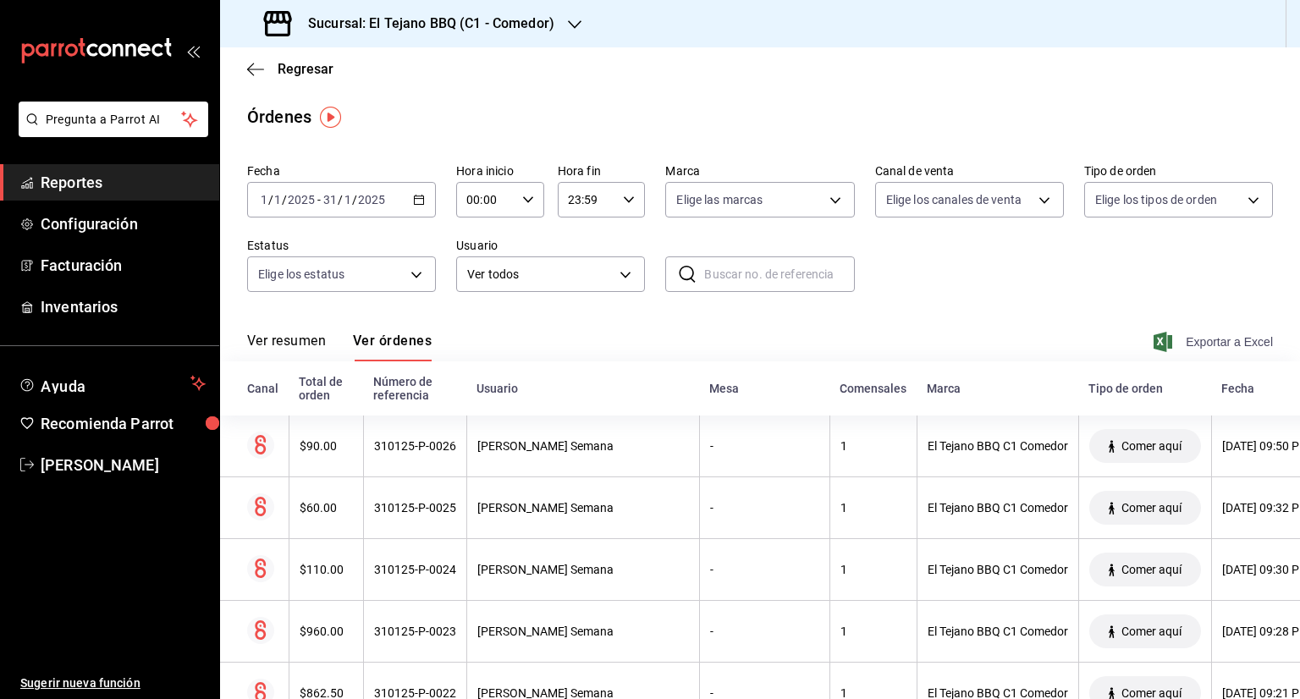
click at [1209, 344] on span "Exportar a Excel" at bounding box center [1215, 342] width 116 height 20
click at [588, 113] on div "Órdenes" at bounding box center [760, 116] width 1080 height 25
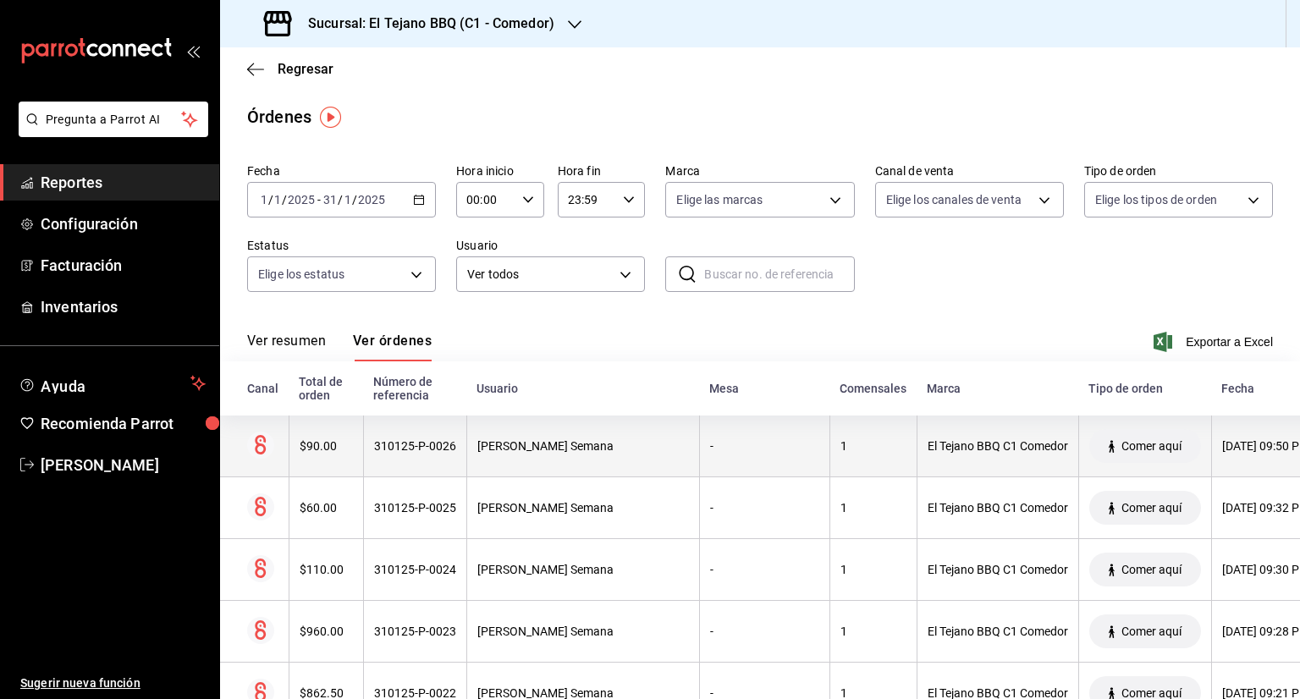
click at [316, 450] on div "$90.00" at bounding box center [326, 446] width 53 height 14
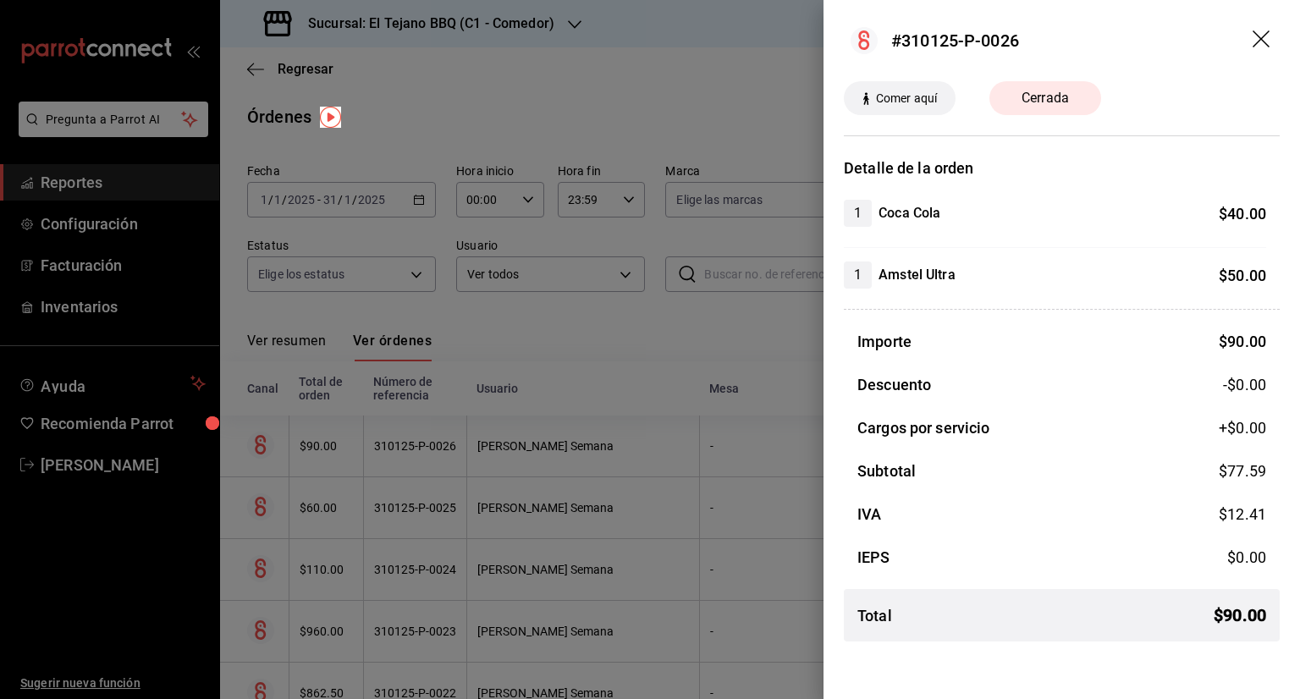
click at [1264, 30] on header "#310125-P-0026" at bounding box center [1061, 40] width 476 height 81
click at [1264, 30] on icon "drag" at bounding box center [1263, 40] width 20 height 20
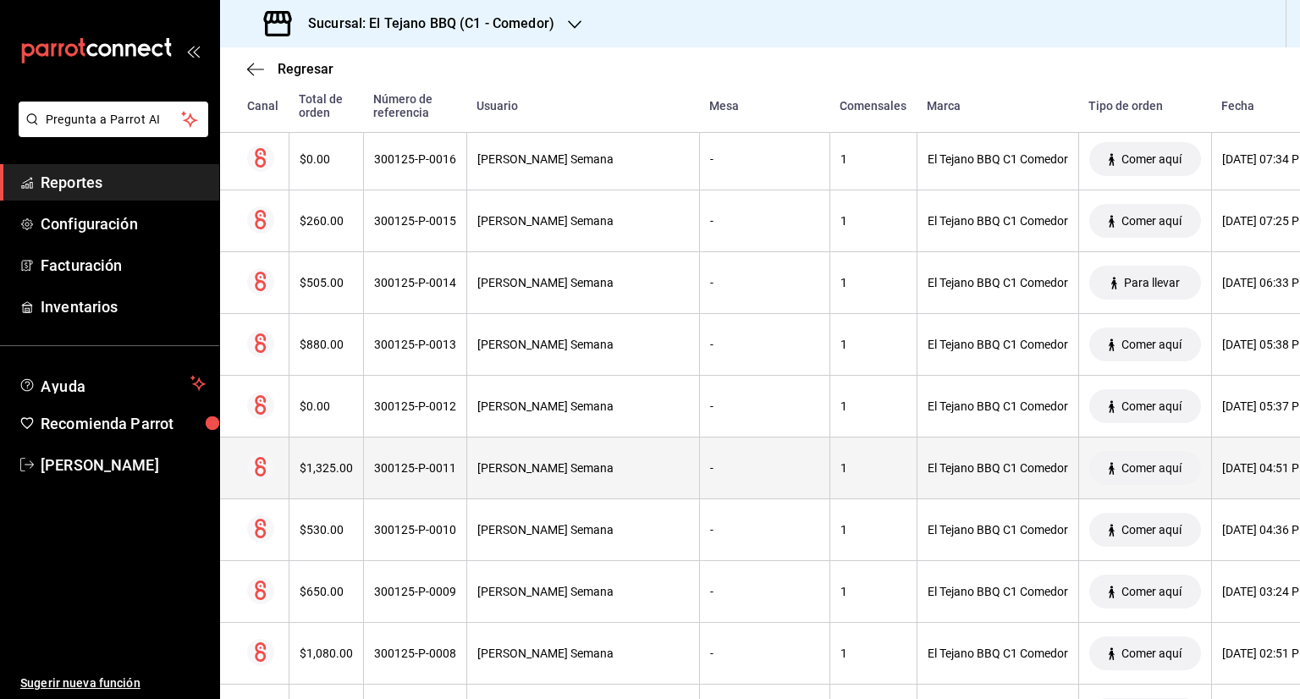
scroll to position [2044, 0]
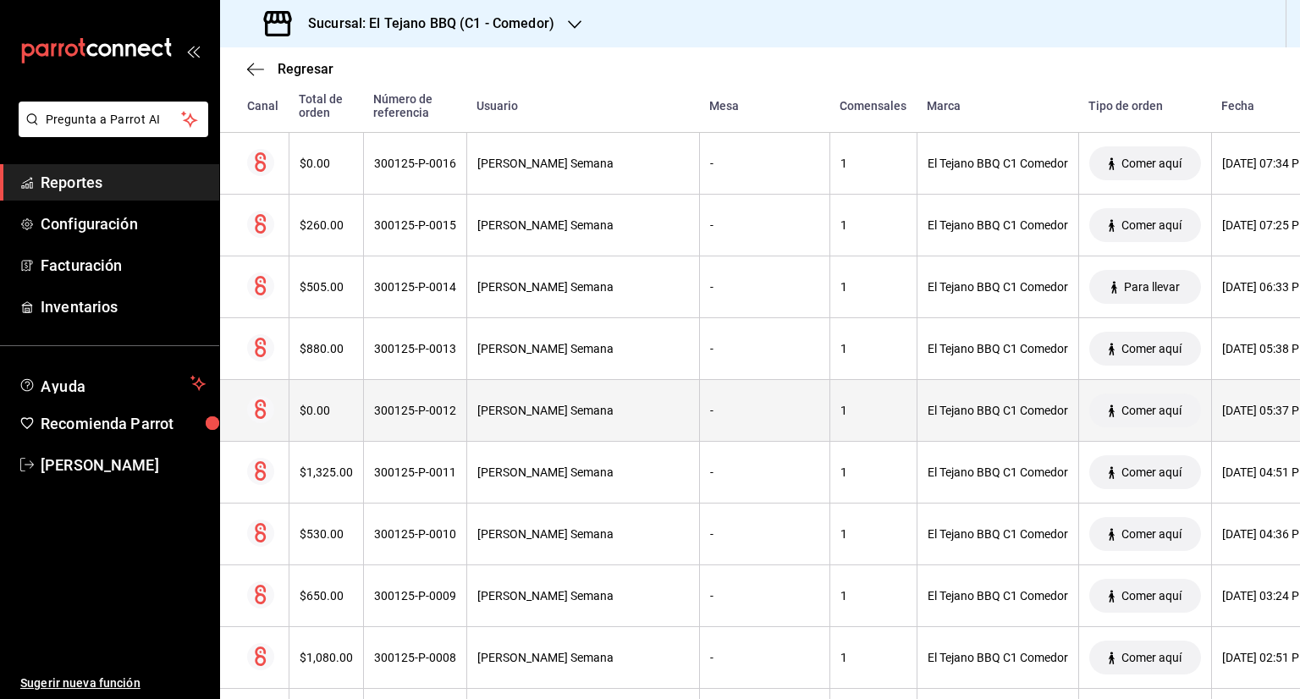
click at [393, 404] on div "300125-P-0012" at bounding box center [415, 411] width 82 height 14
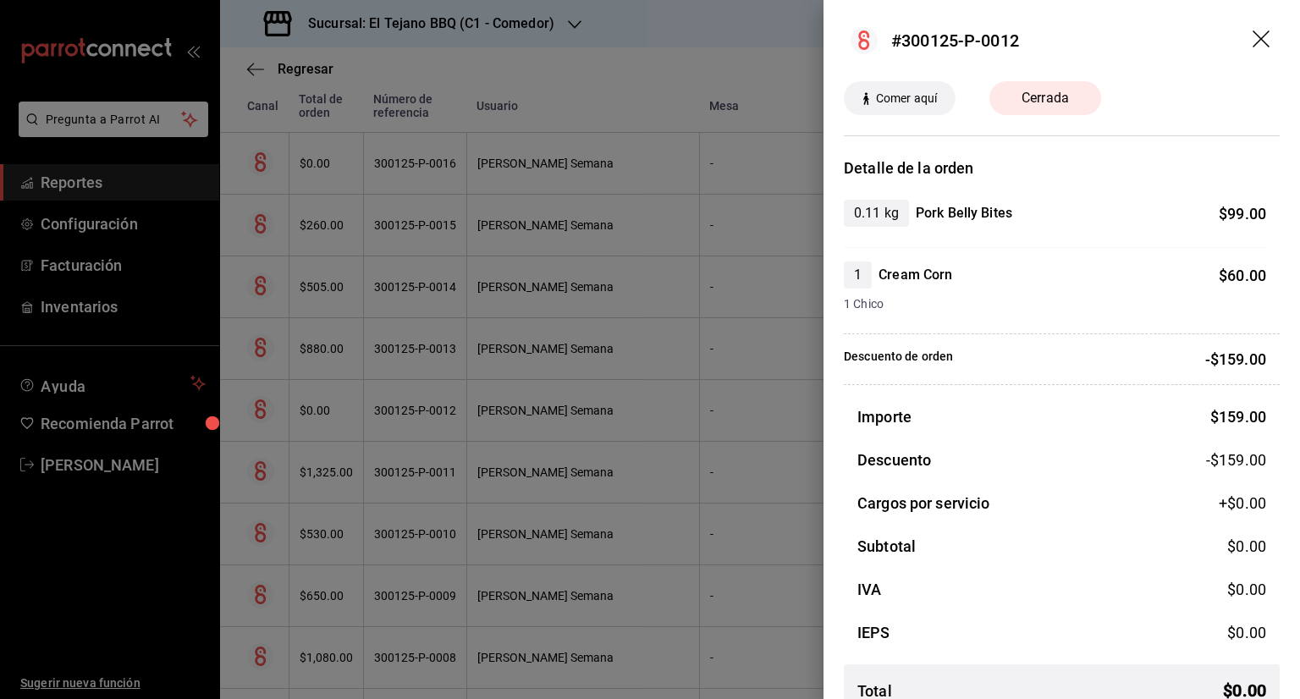
scroll to position [30, 0]
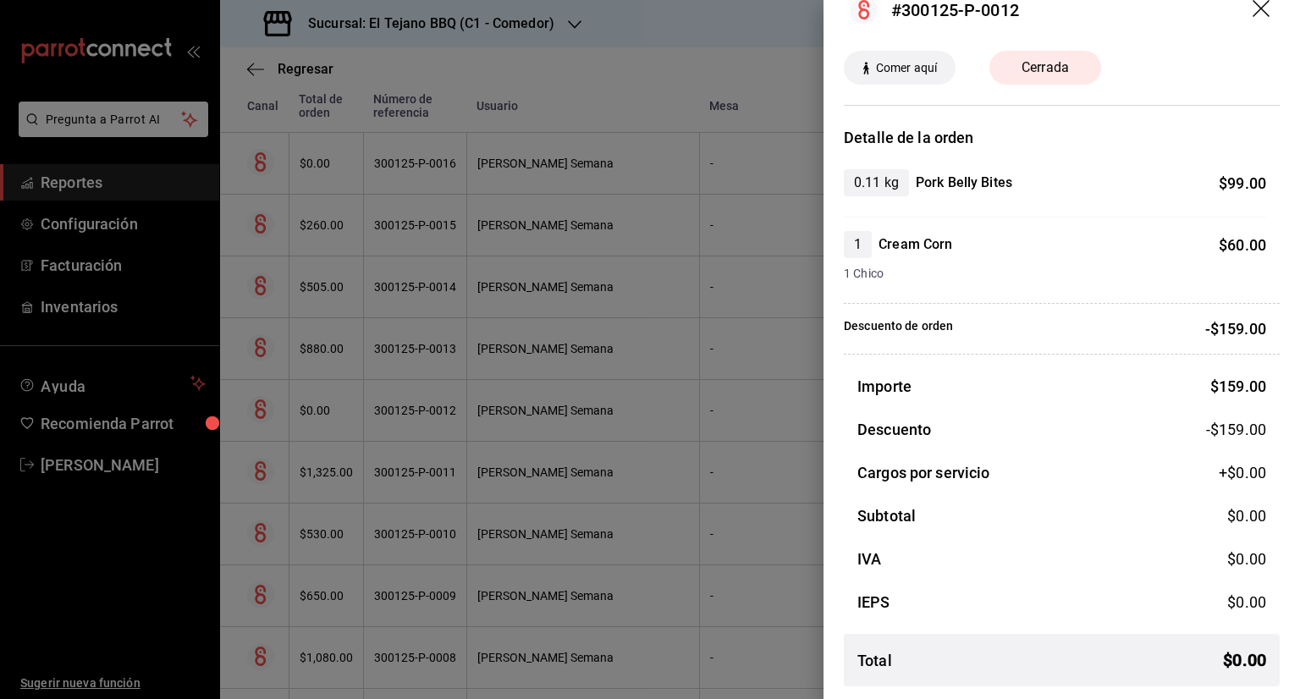
click at [1253, 14] on icon "drag" at bounding box center [1263, 10] width 20 height 20
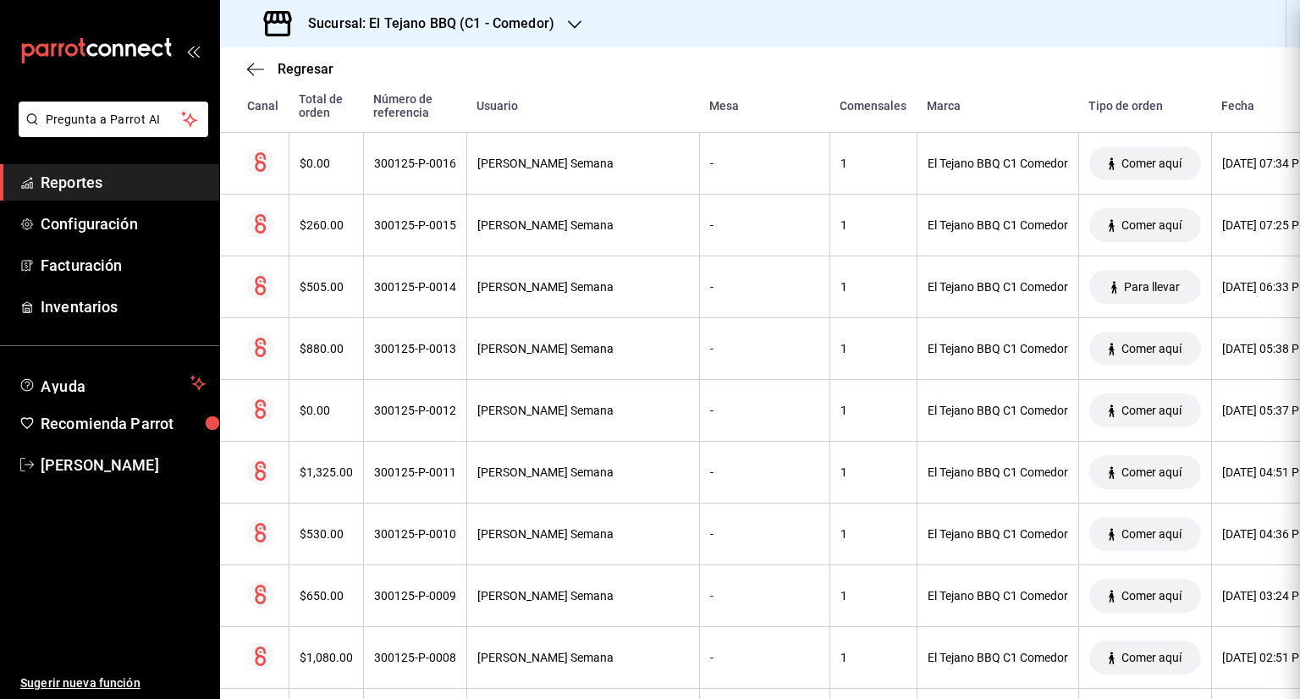
scroll to position [0, 0]
click at [763, 41] on div "Sucursal: El Tejano BBQ (C1 - Comedor)" at bounding box center [760, 23] width 1080 height 47
click at [569, 89] on div "Regresar" at bounding box center [760, 68] width 1080 height 43
